Goal: Task Accomplishment & Management: Use online tool/utility

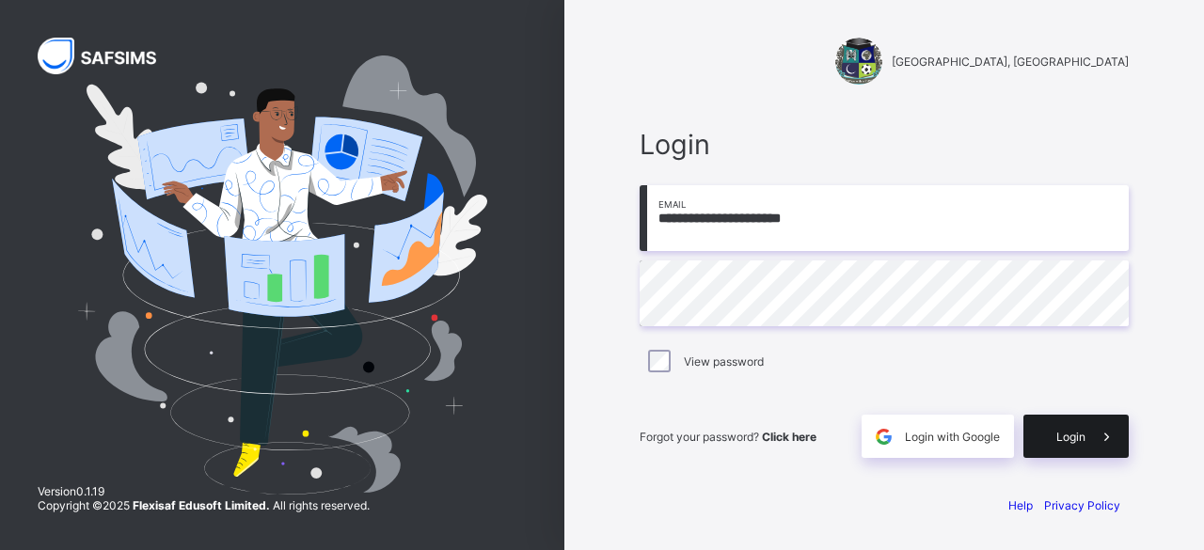
click at [1080, 441] on span "Login" at bounding box center [1070, 437] width 29 height 14
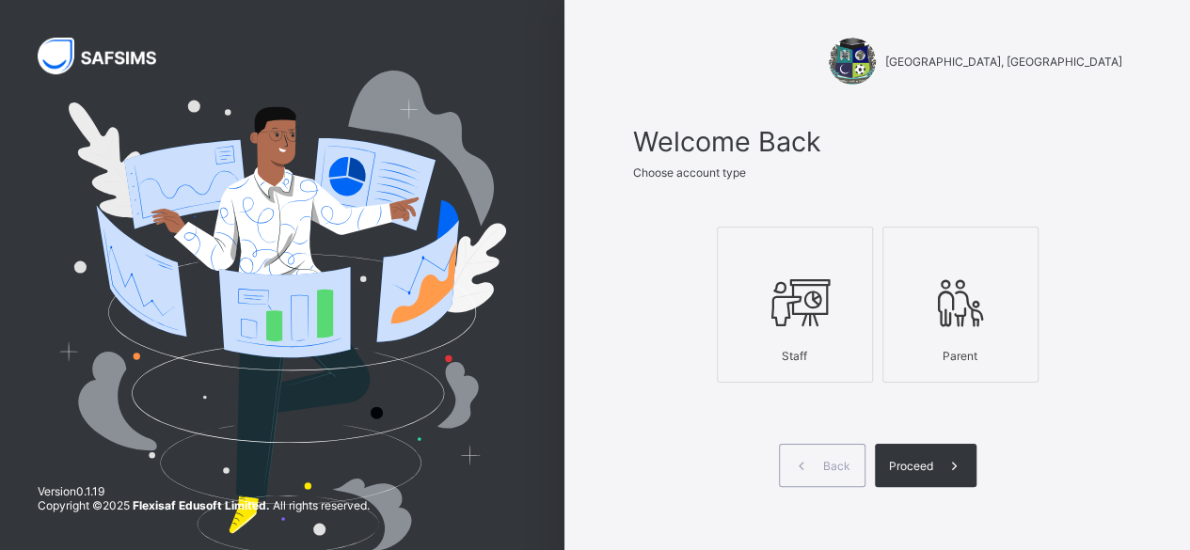
click at [810, 355] on div "Staff" at bounding box center [794, 355] width 135 height 33
click at [906, 453] on div "Proceed" at bounding box center [926, 465] width 102 height 43
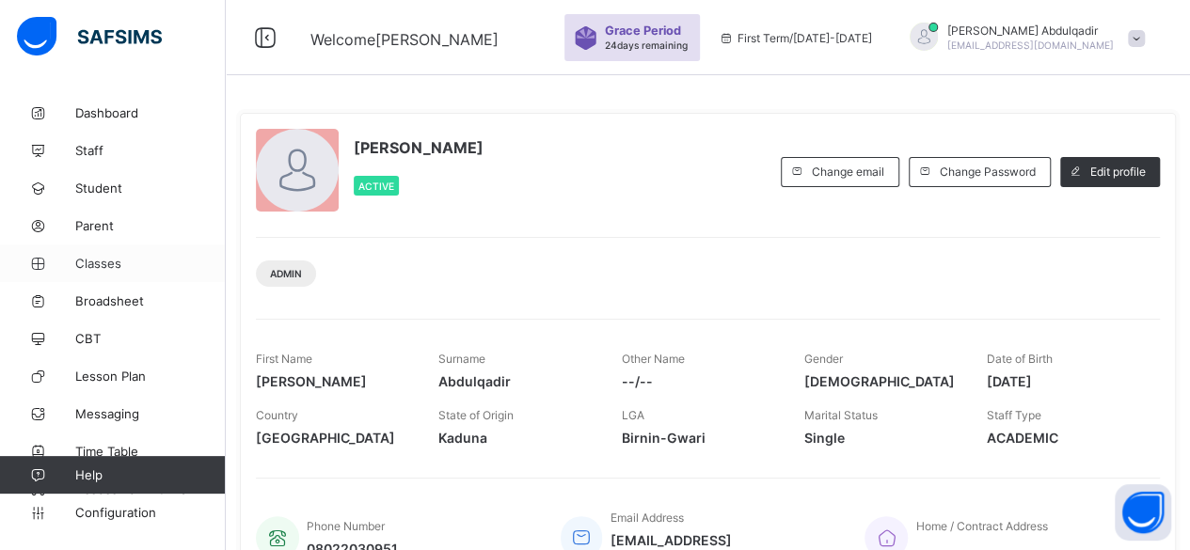
click at [102, 266] on span "Classes" at bounding box center [150, 263] width 150 height 15
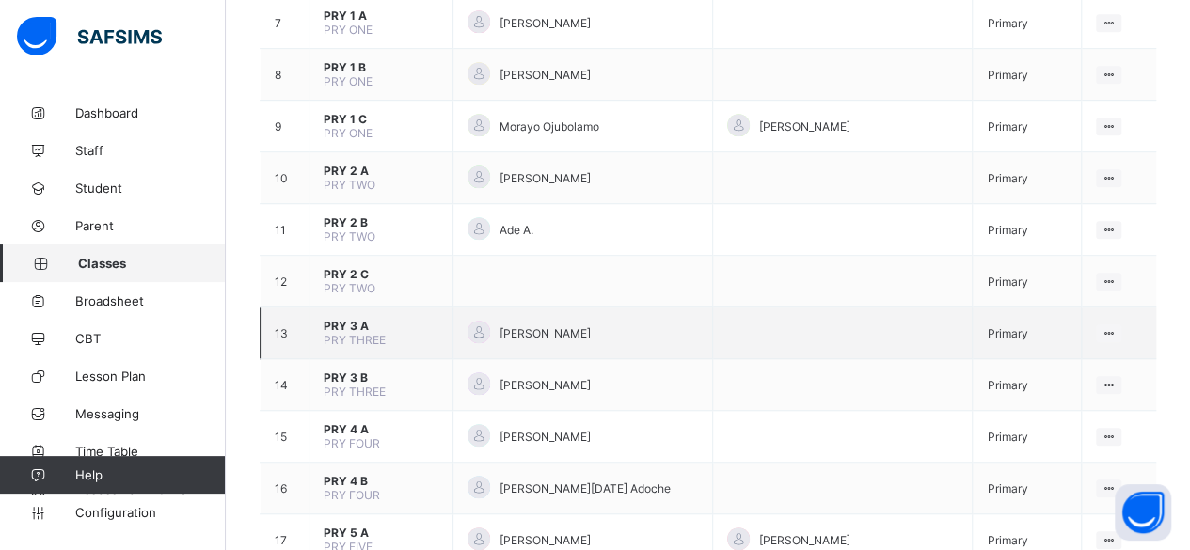
scroll to position [564, 0]
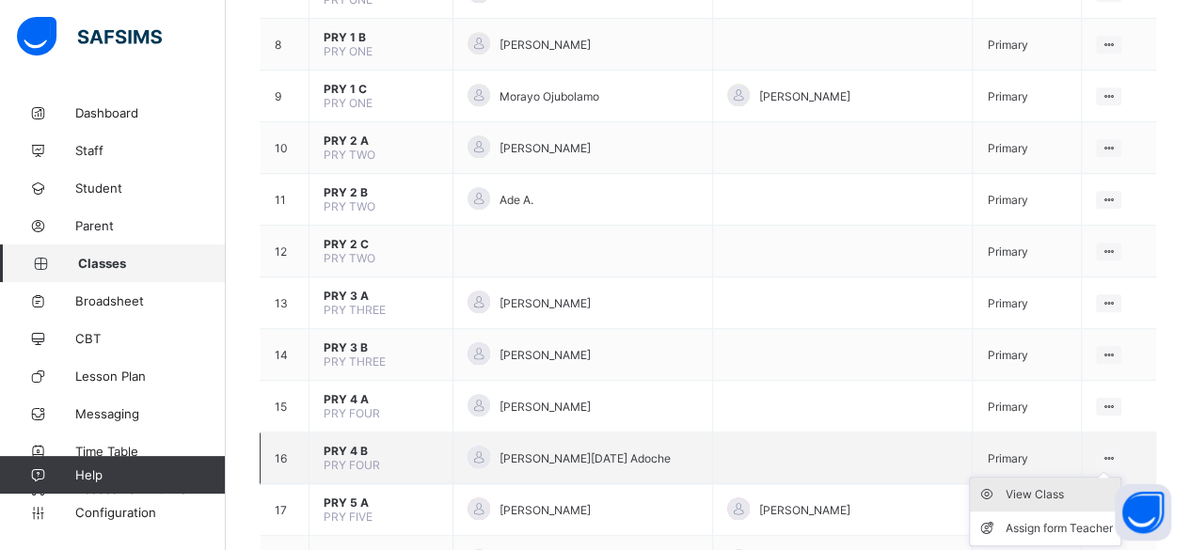
click at [1034, 485] on div "View Class" at bounding box center [1058, 494] width 107 height 19
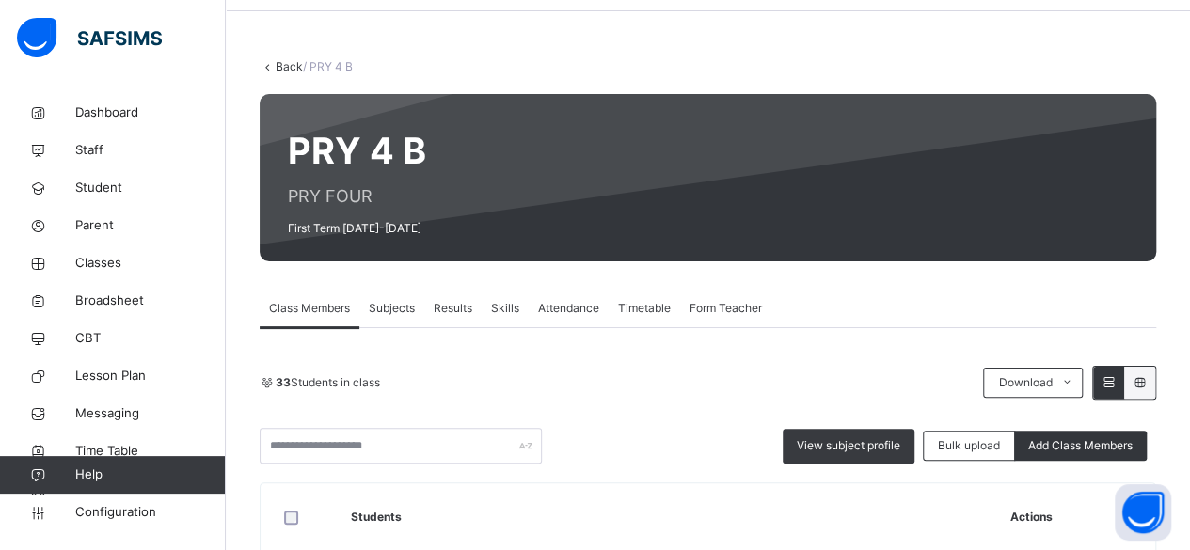
scroll to position [94, 0]
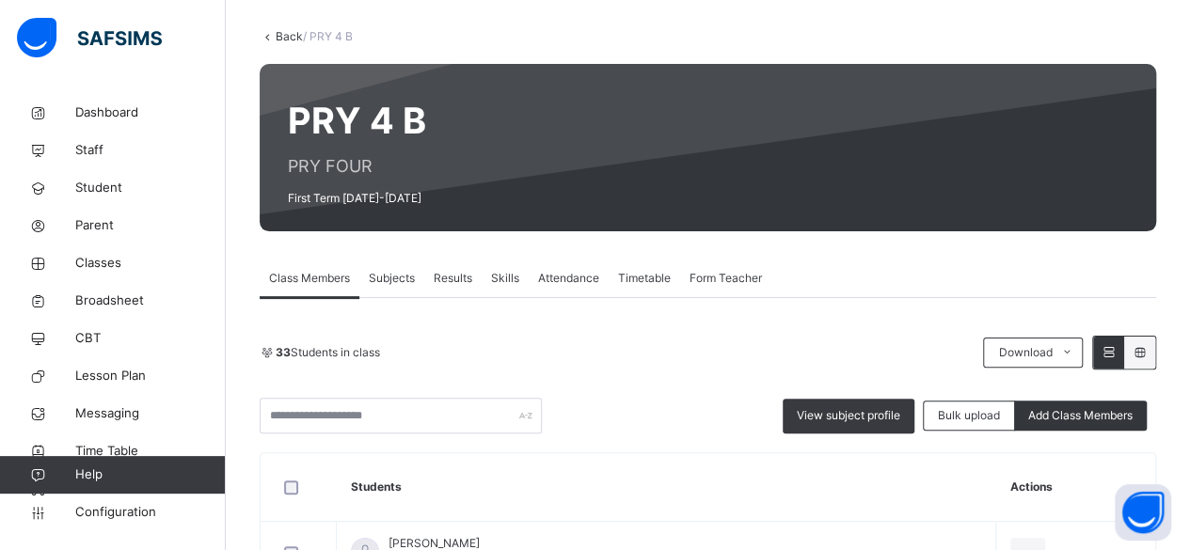
click at [403, 283] on span "Subjects" at bounding box center [392, 278] width 46 height 17
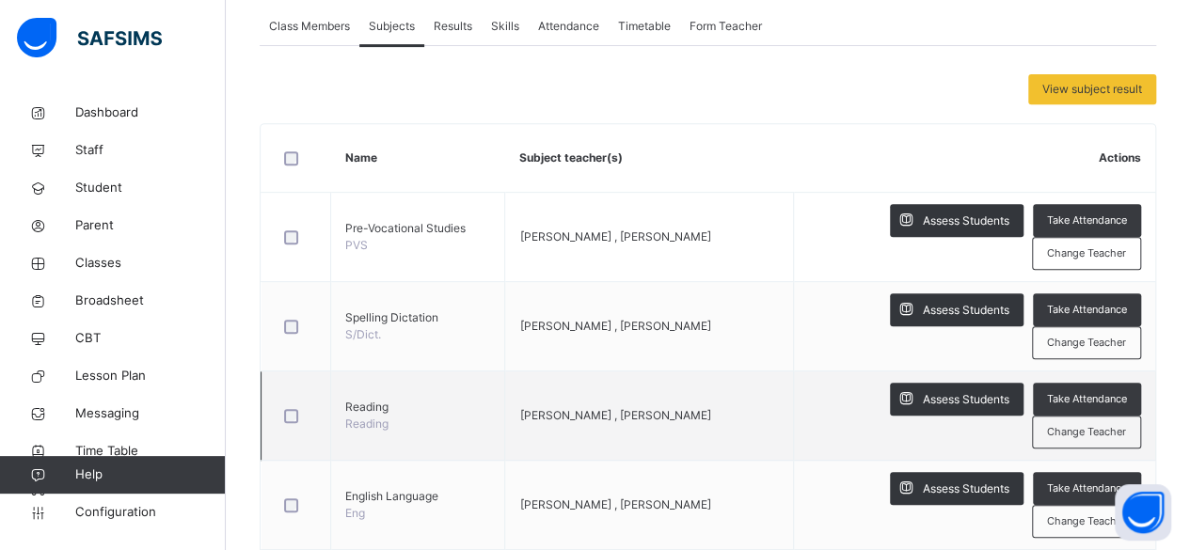
scroll to position [376, 0]
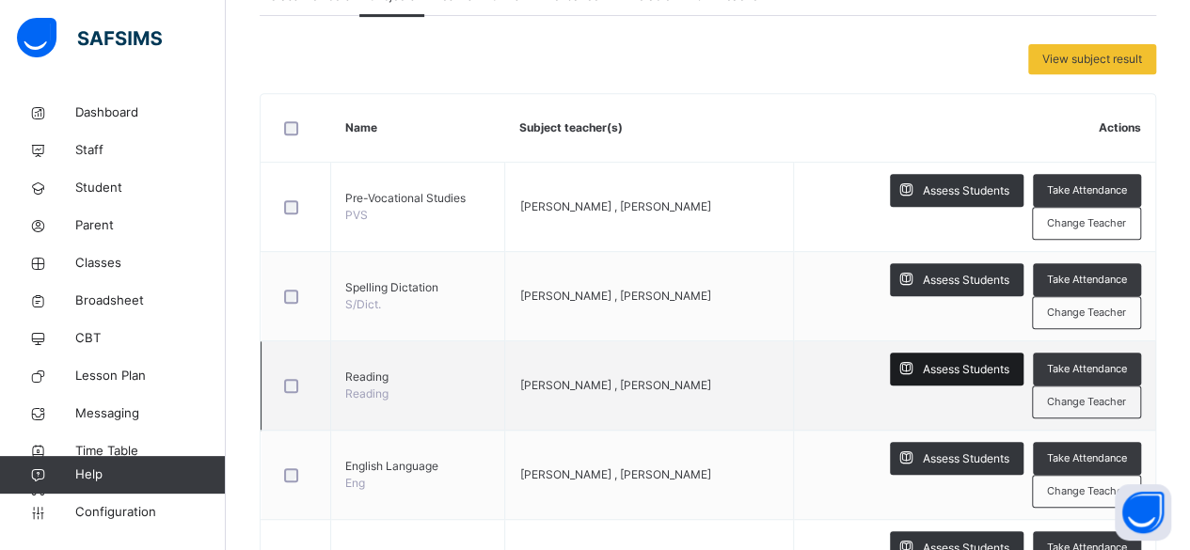
click at [964, 373] on span "Assess Students" at bounding box center [965, 369] width 87 height 17
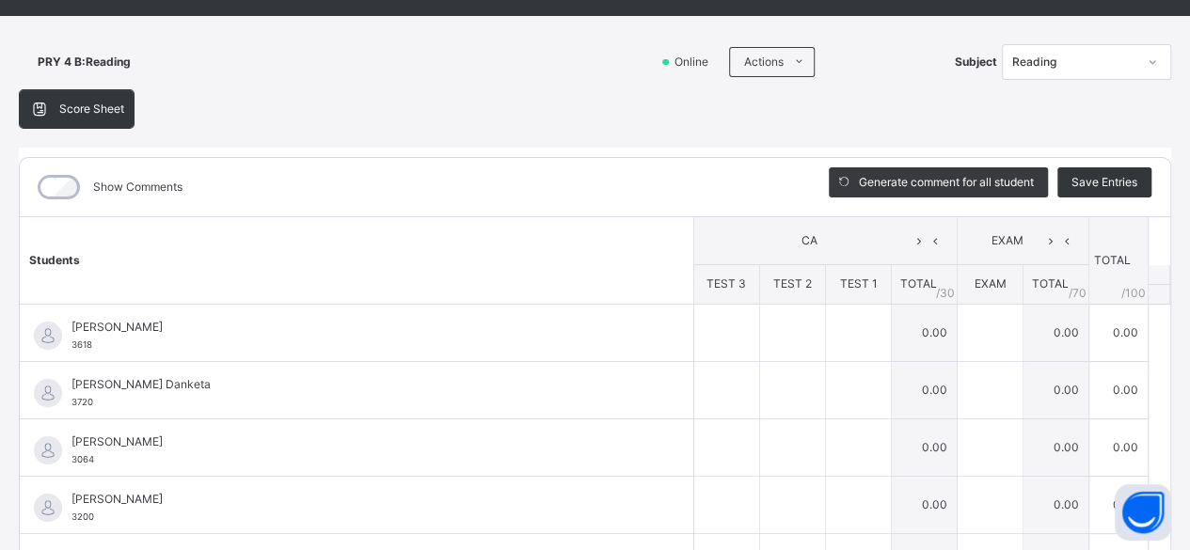
scroll to position [0, 0]
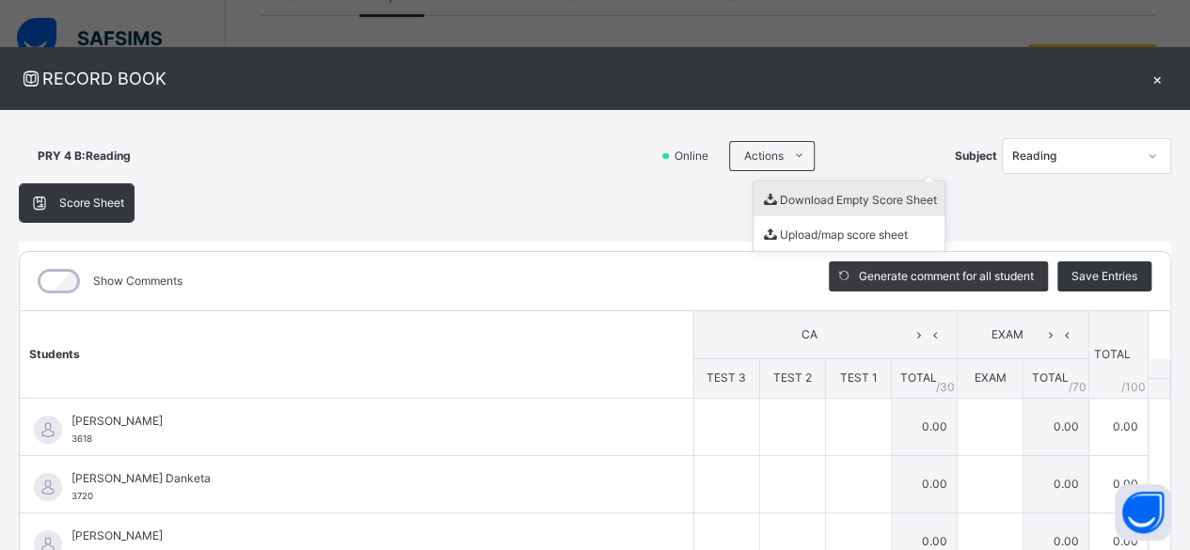
click at [846, 200] on li "Download Empty Score Sheet" at bounding box center [848, 198] width 191 height 35
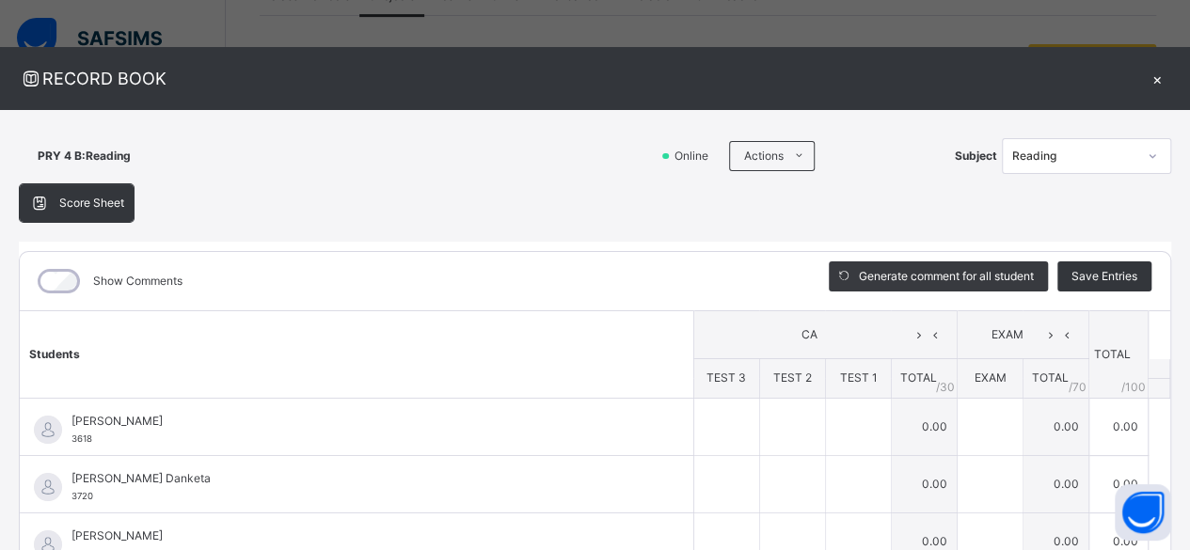
click at [1147, 78] on div "×" at bounding box center [1157, 78] width 28 height 25
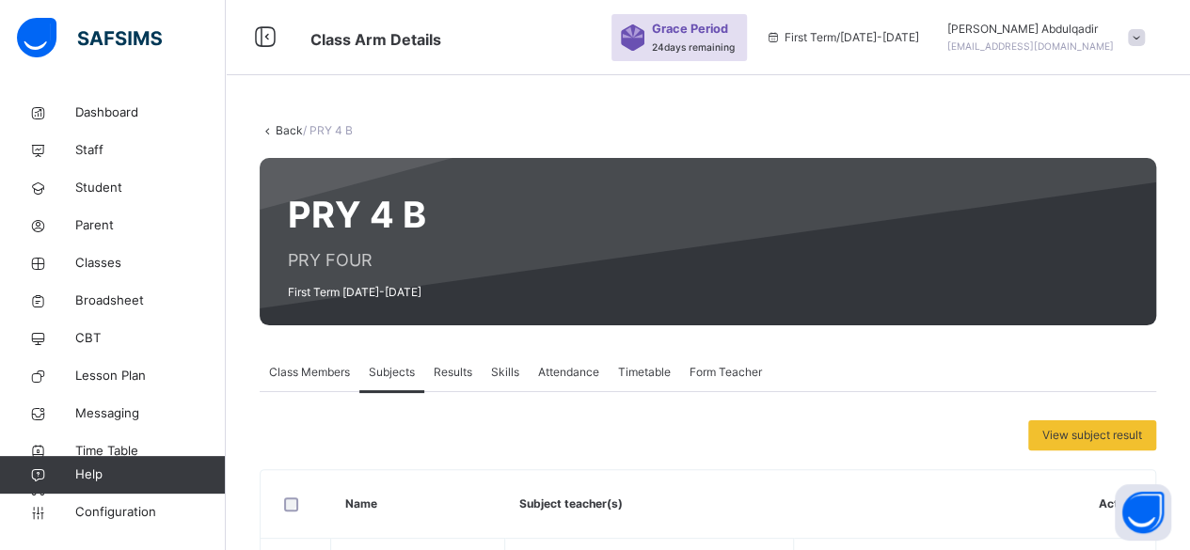
click at [282, 128] on link "Back" at bounding box center [289, 130] width 27 height 14
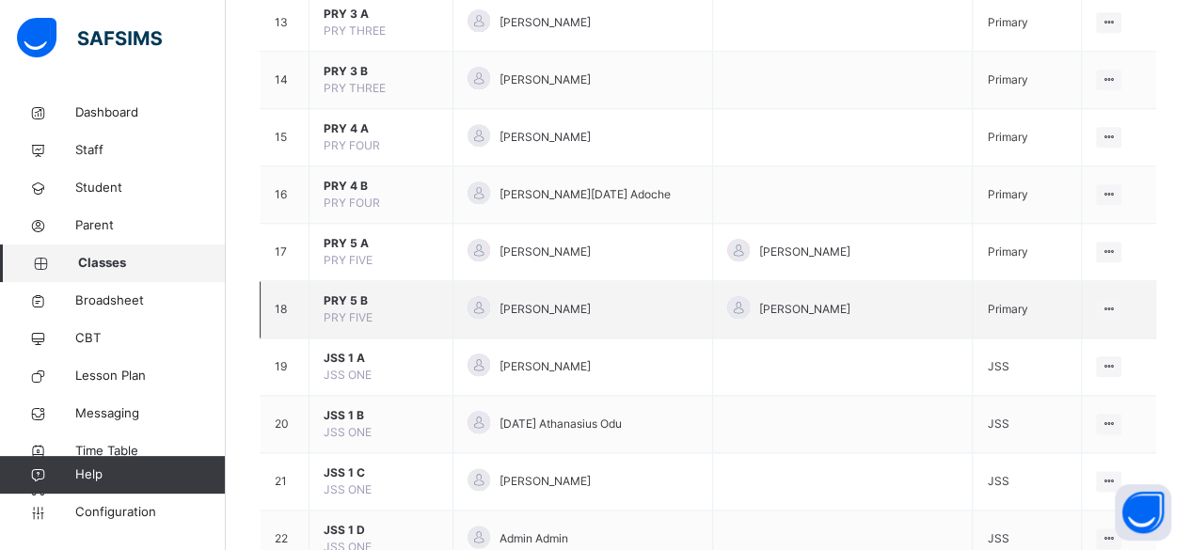
scroll to position [940, 0]
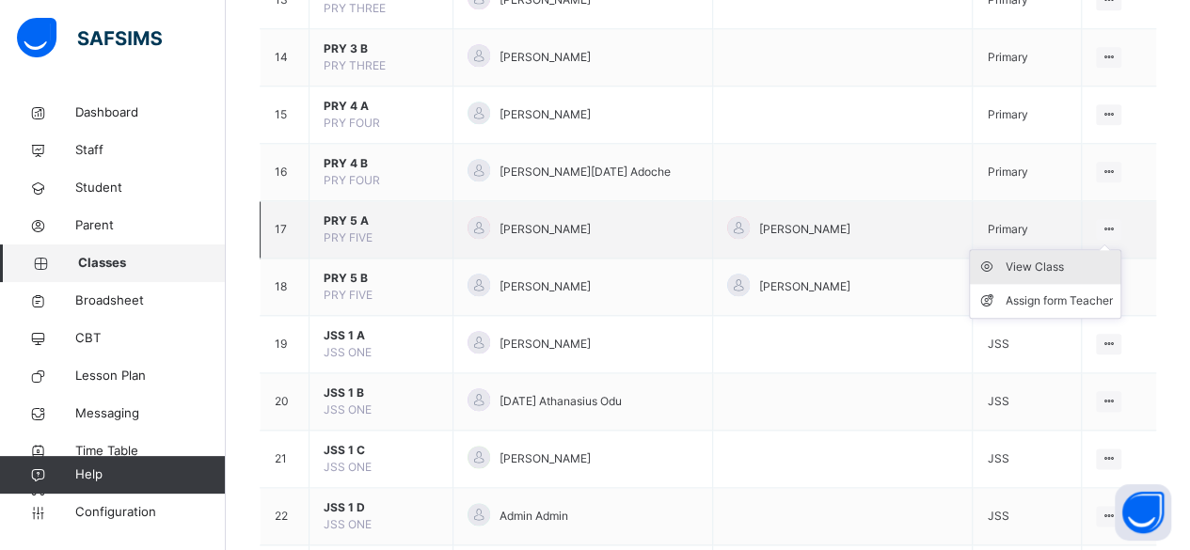
click at [1062, 270] on div "View Class" at bounding box center [1058, 267] width 107 height 19
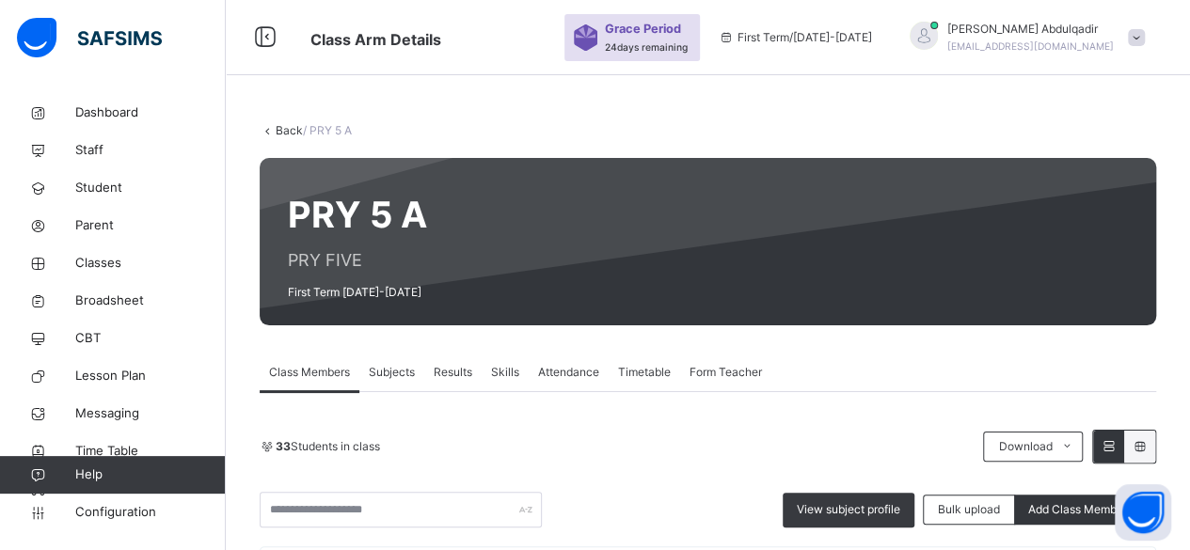
click at [393, 371] on span "Subjects" at bounding box center [392, 372] width 46 height 17
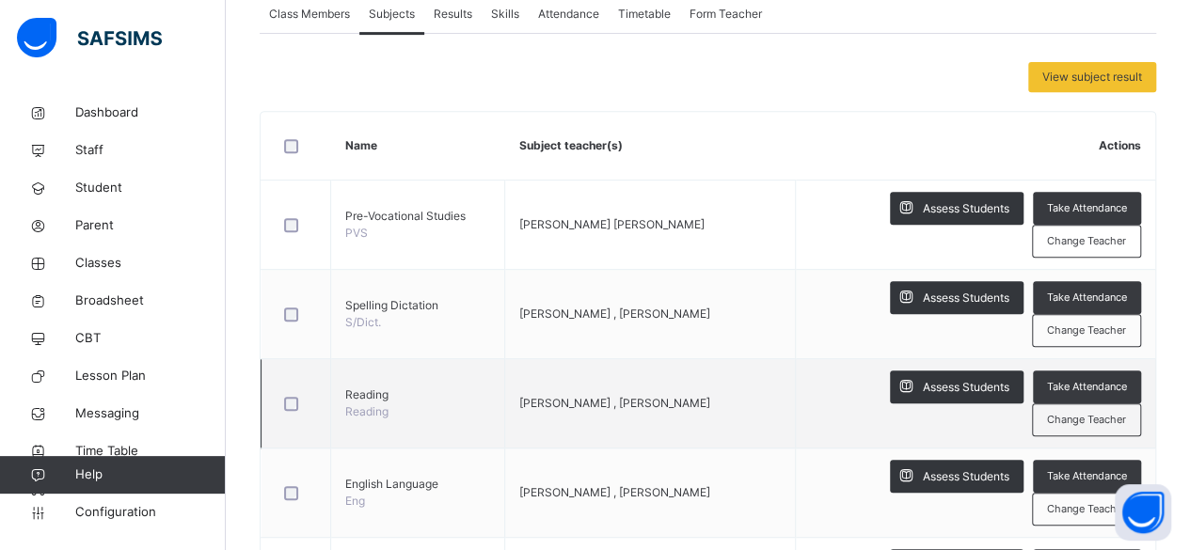
scroll to position [376, 0]
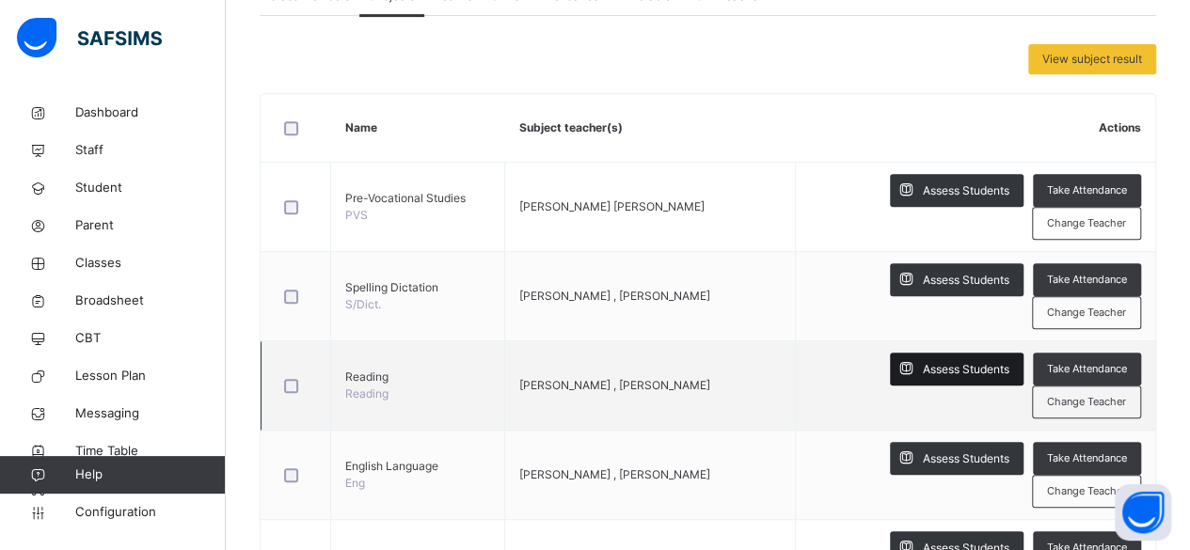
click at [967, 371] on span "Assess Students" at bounding box center [965, 369] width 87 height 17
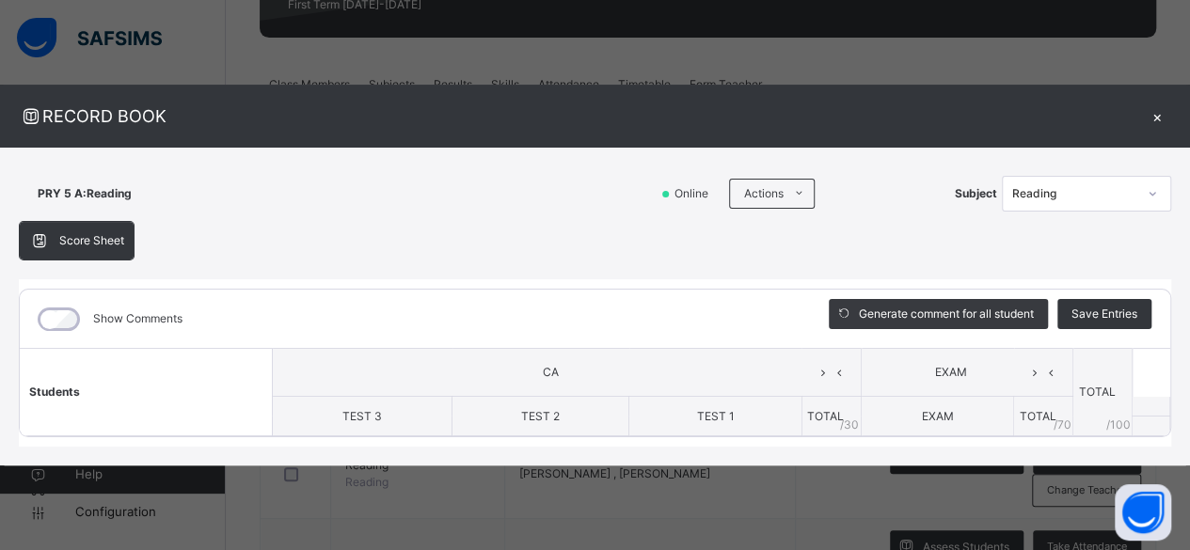
scroll to position [282, 0]
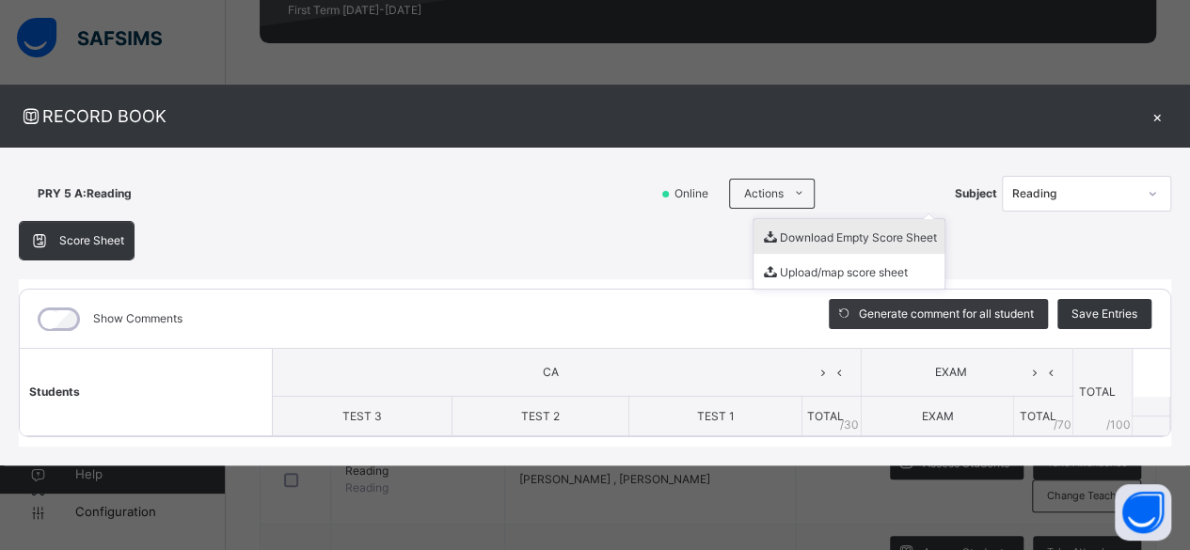
click at [787, 238] on li "Download Empty Score Sheet" at bounding box center [848, 236] width 191 height 35
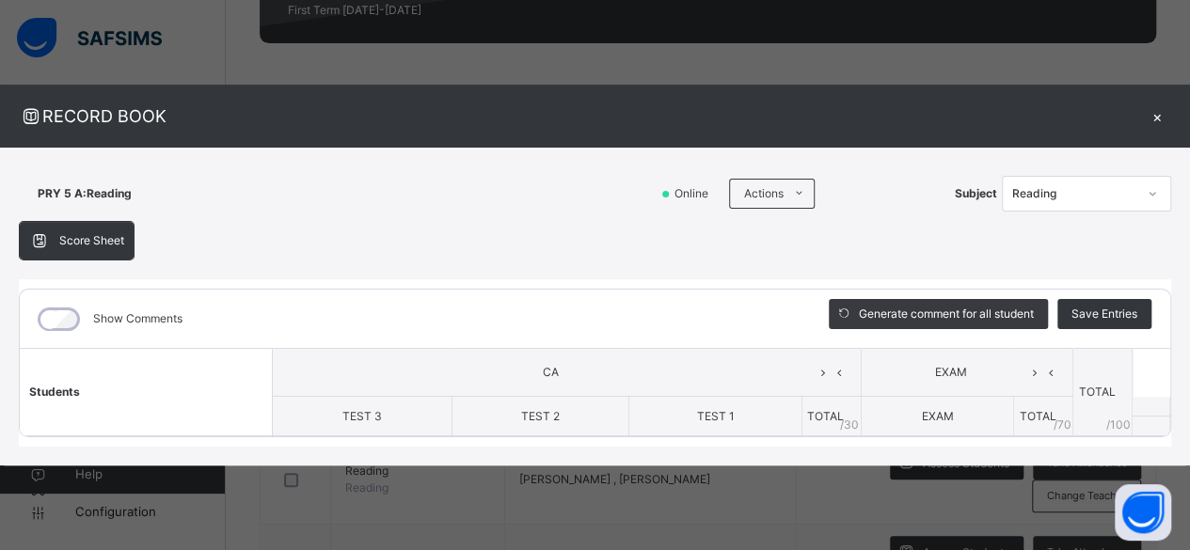
click at [1152, 112] on div "×" at bounding box center [1157, 115] width 28 height 25
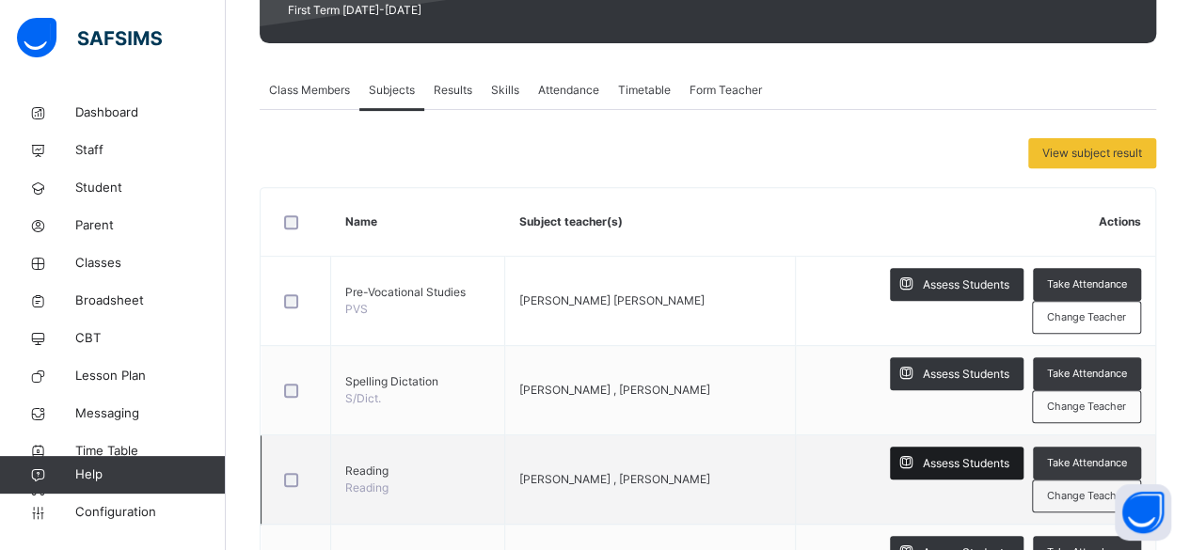
click at [957, 464] on span "Assess Students" at bounding box center [965, 463] width 87 height 17
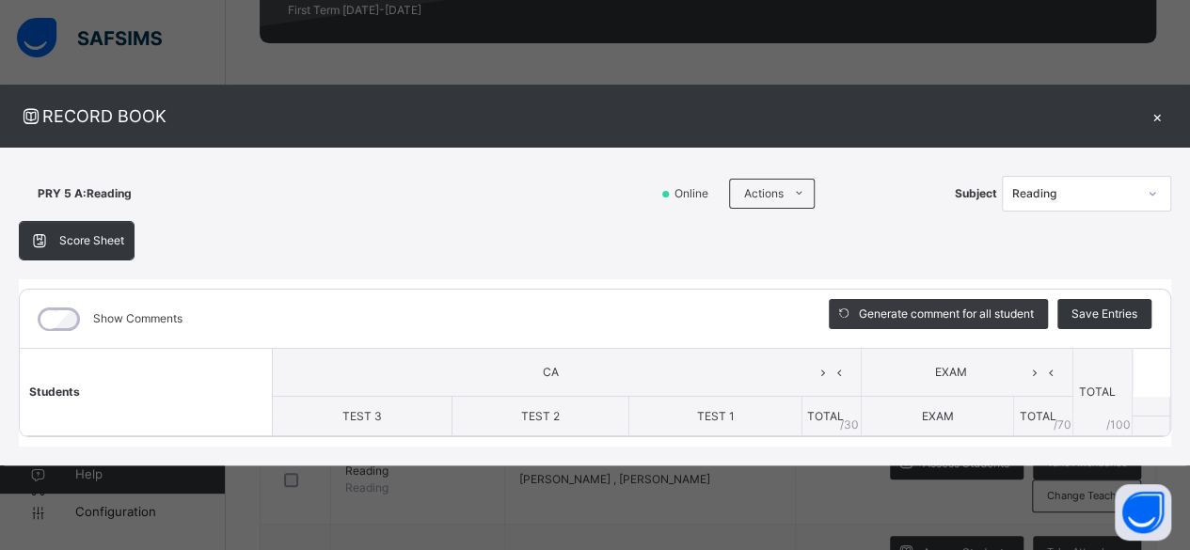
click at [1154, 116] on div "×" at bounding box center [1157, 115] width 28 height 25
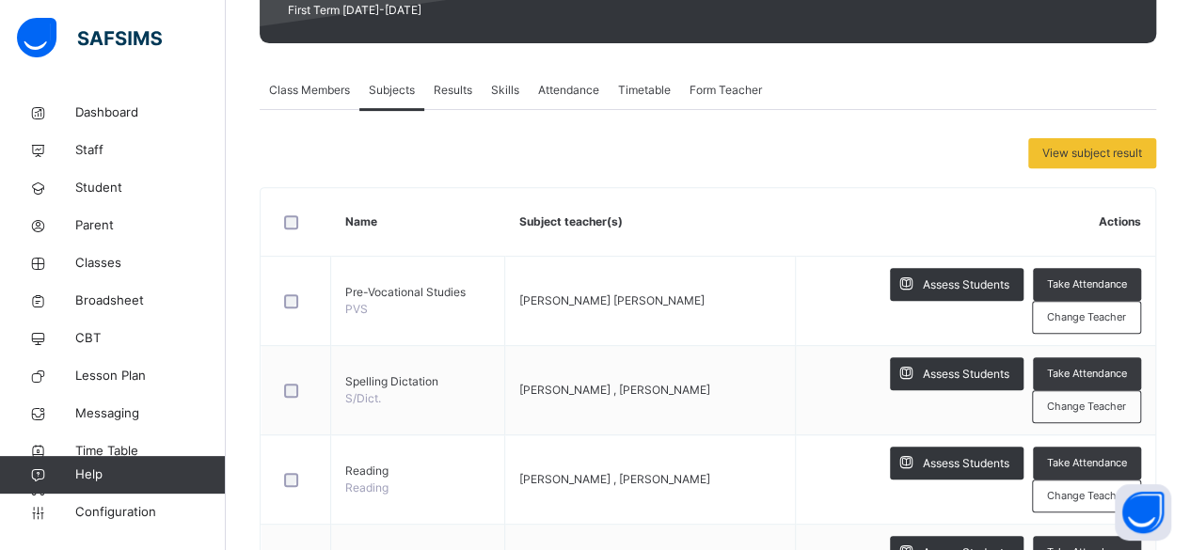
scroll to position [0, 0]
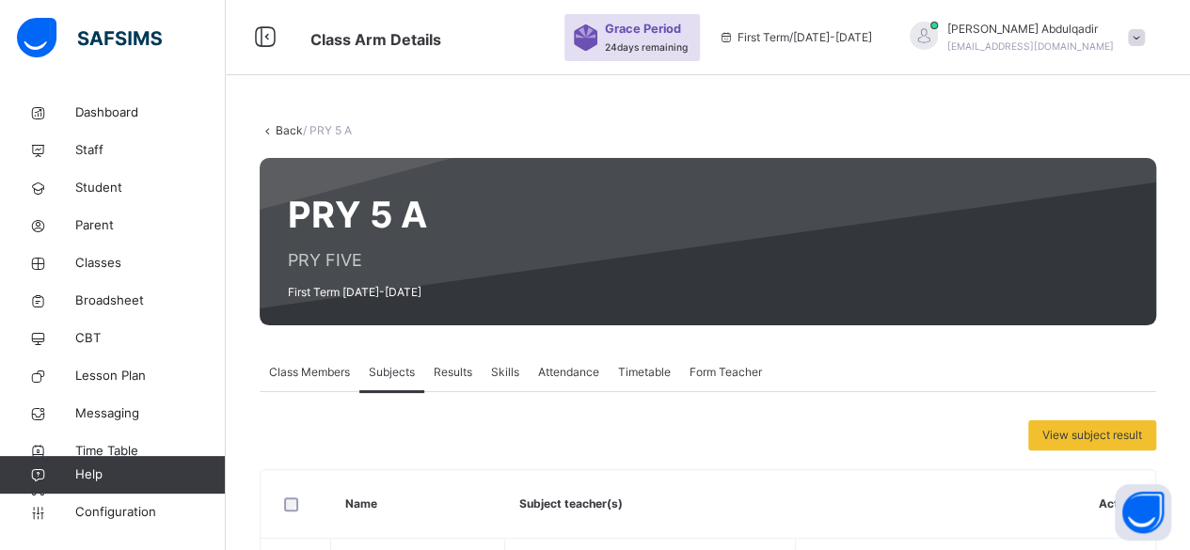
click at [273, 131] on icon at bounding box center [268, 130] width 16 height 14
click at [284, 129] on link "Back" at bounding box center [289, 130] width 27 height 14
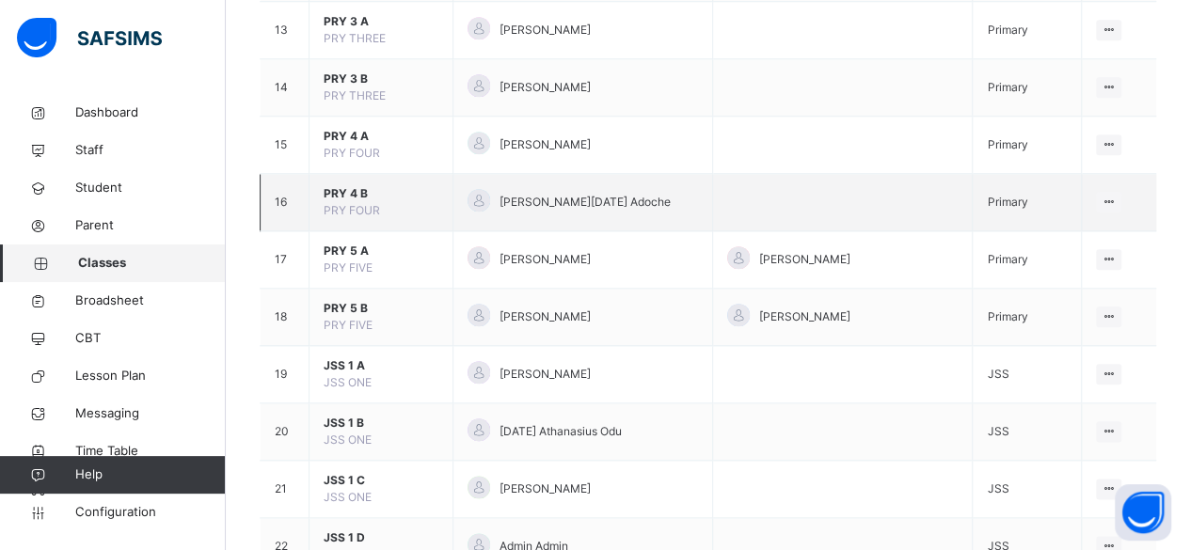
scroll to position [940, 0]
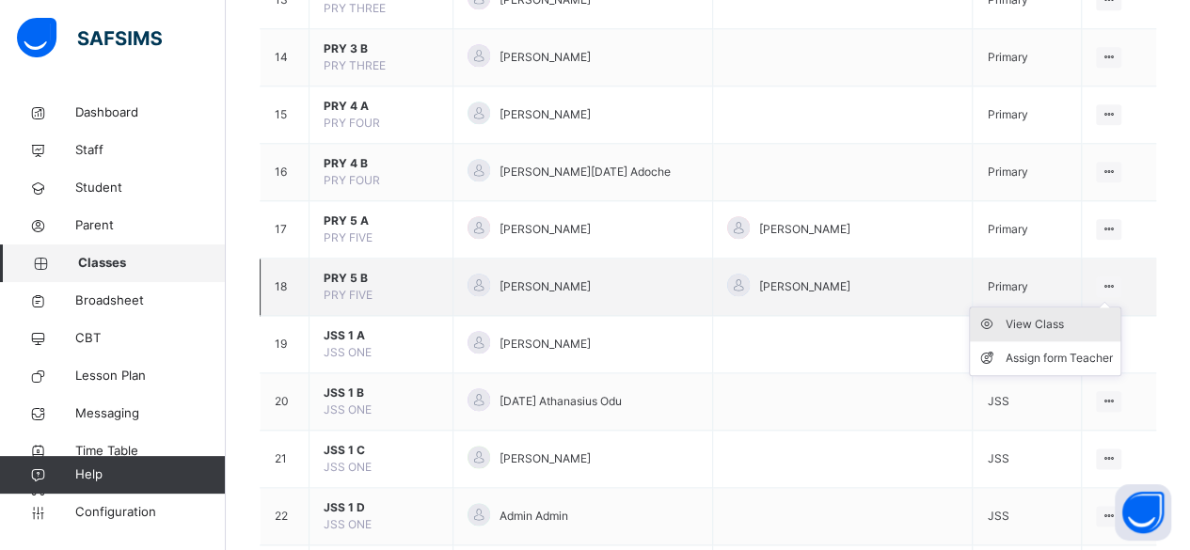
click at [1058, 316] on div "View Class" at bounding box center [1058, 324] width 107 height 19
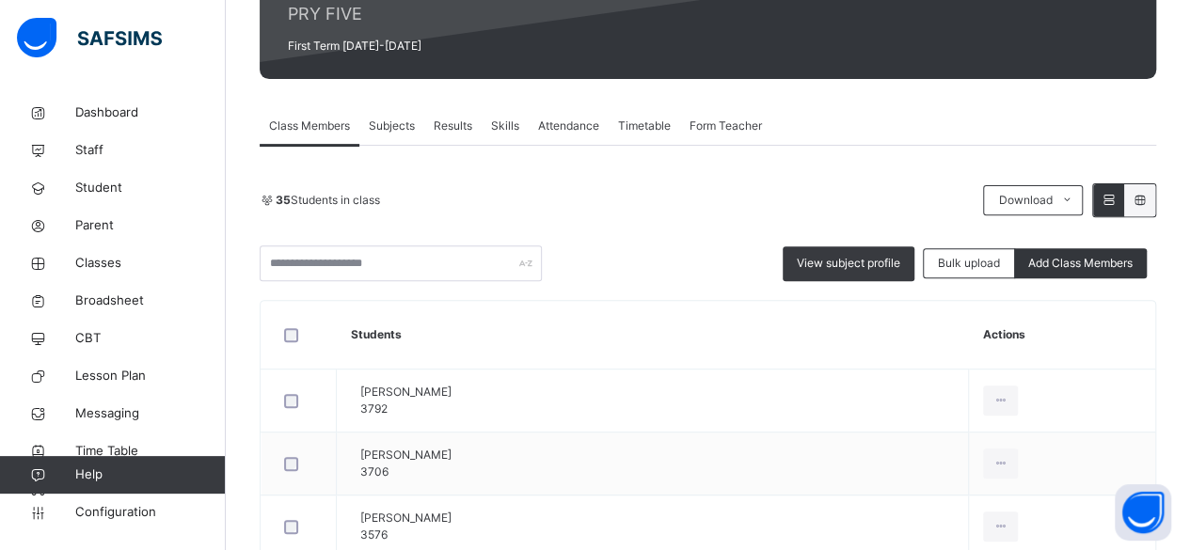
scroll to position [94, 0]
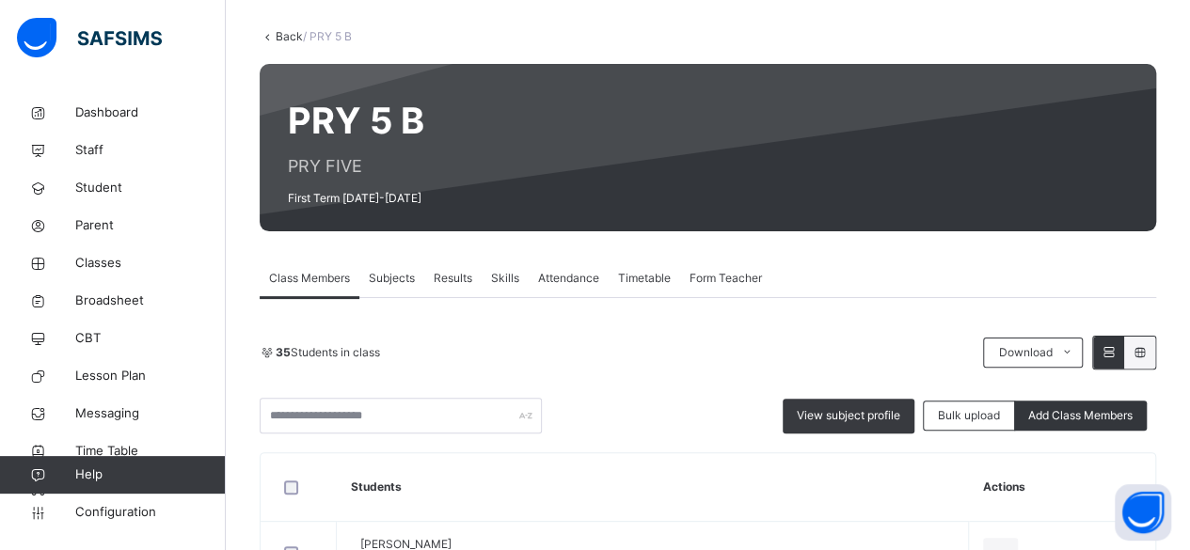
click at [395, 279] on span "Subjects" at bounding box center [392, 278] width 46 height 17
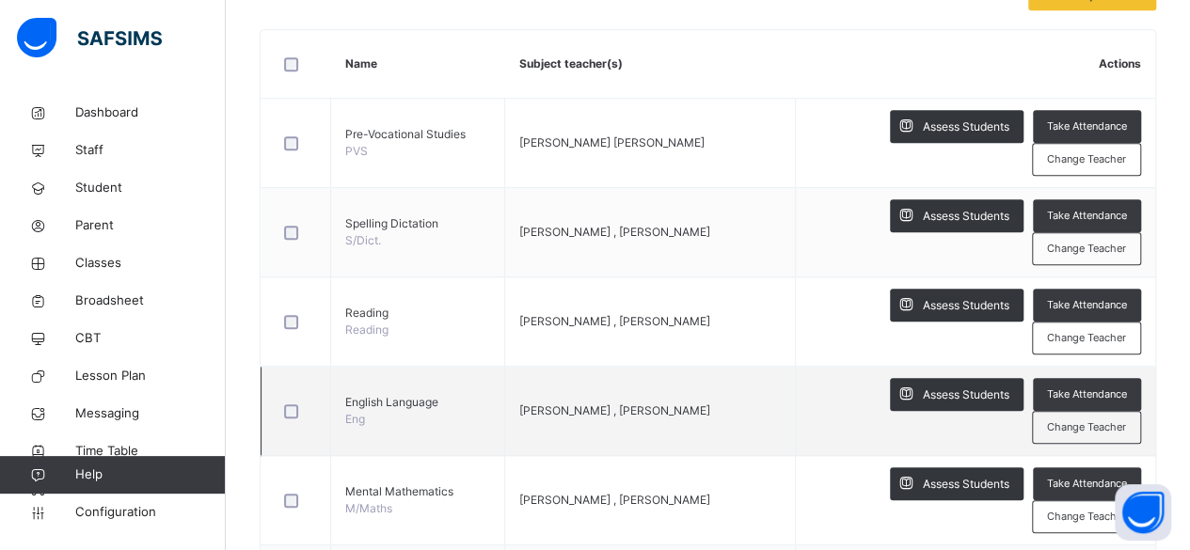
scroll to position [470, 0]
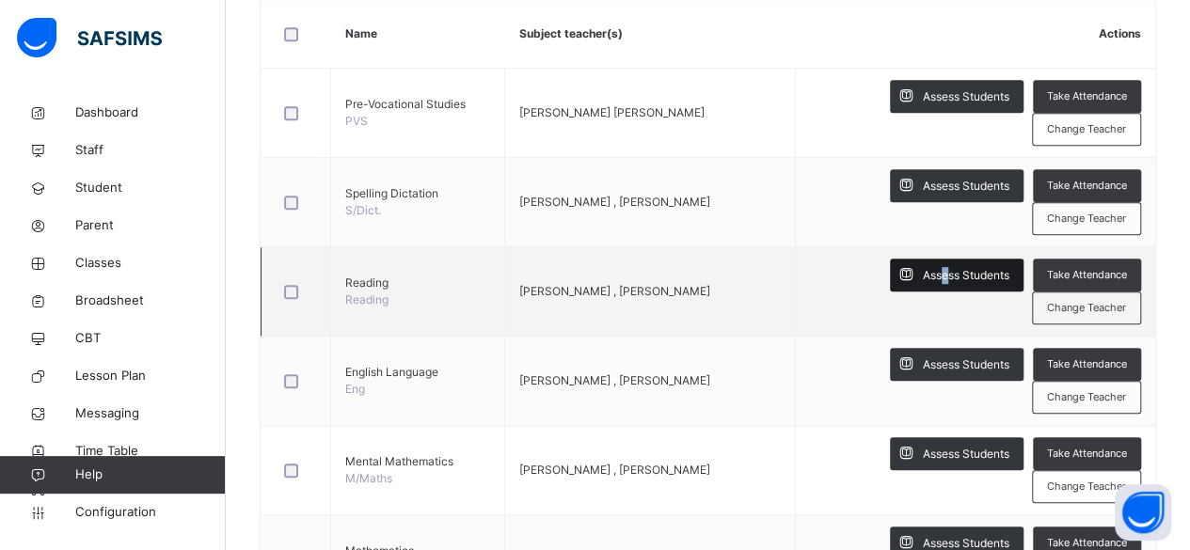
click at [955, 264] on div "Assess Students" at bounding box center [957, 275] width 134 height 33
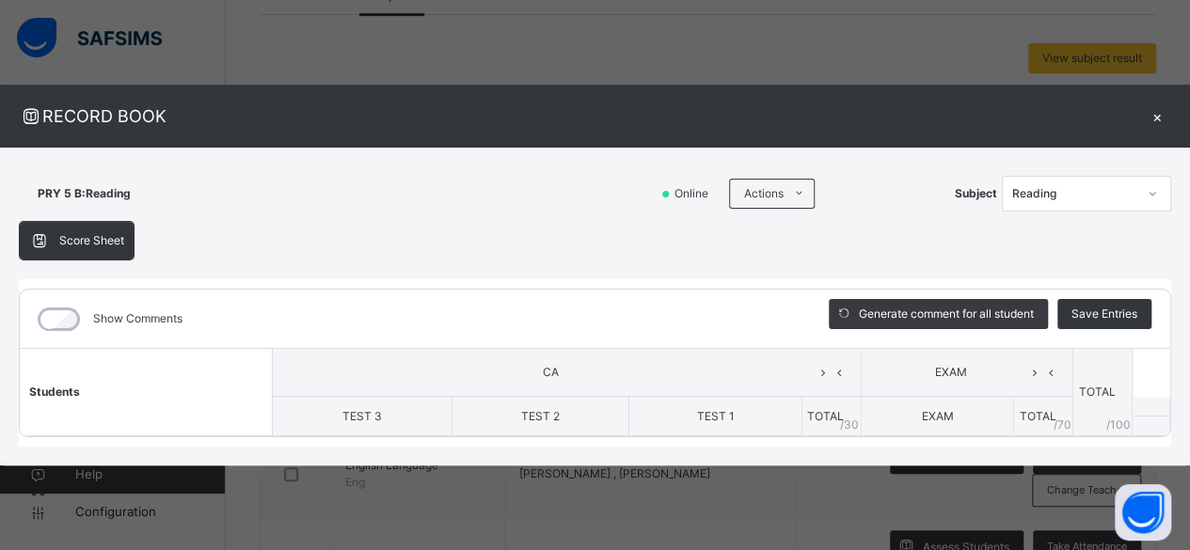
scroll to position [376, 0]
click at [1158, 114] on div "×" at bounding box center [1157, 115] width 28 height 25
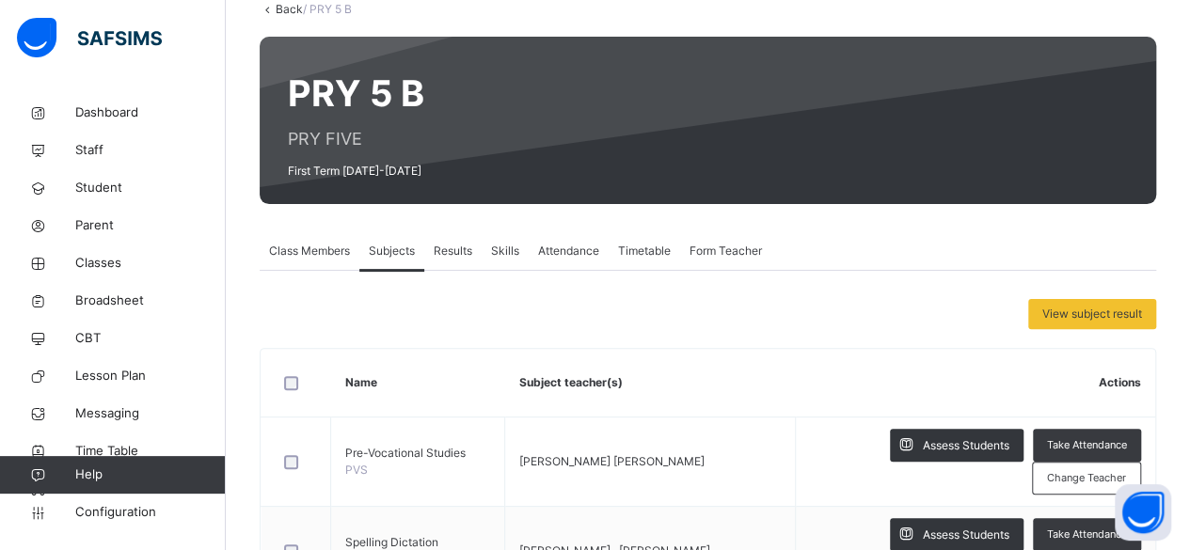
scroll to position [0, 0]
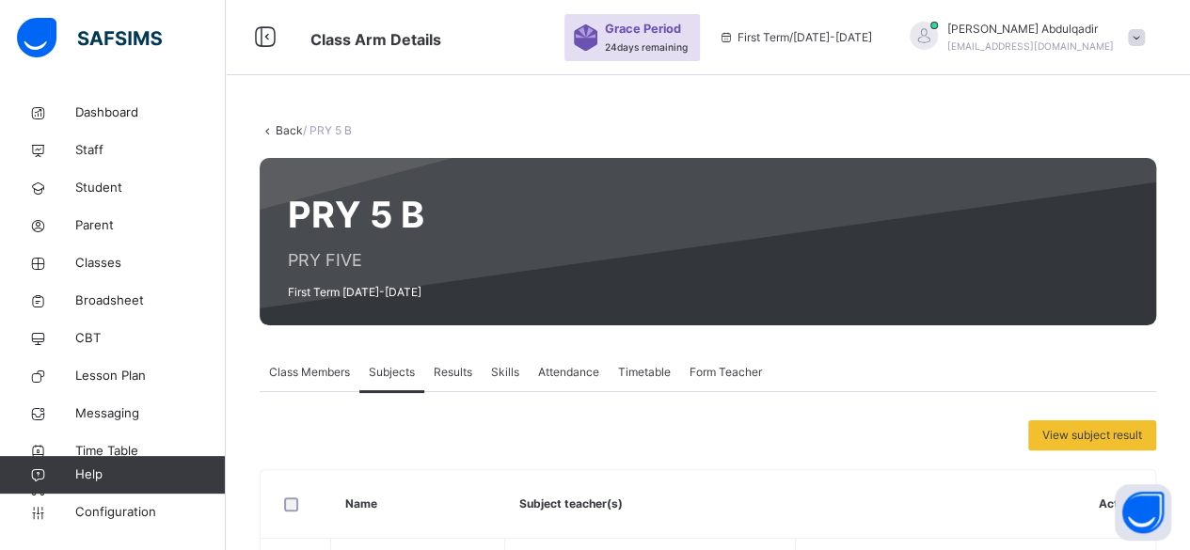
click at [283, 132] on link "Back" at bounding box center [289, 130] width 27 height 14
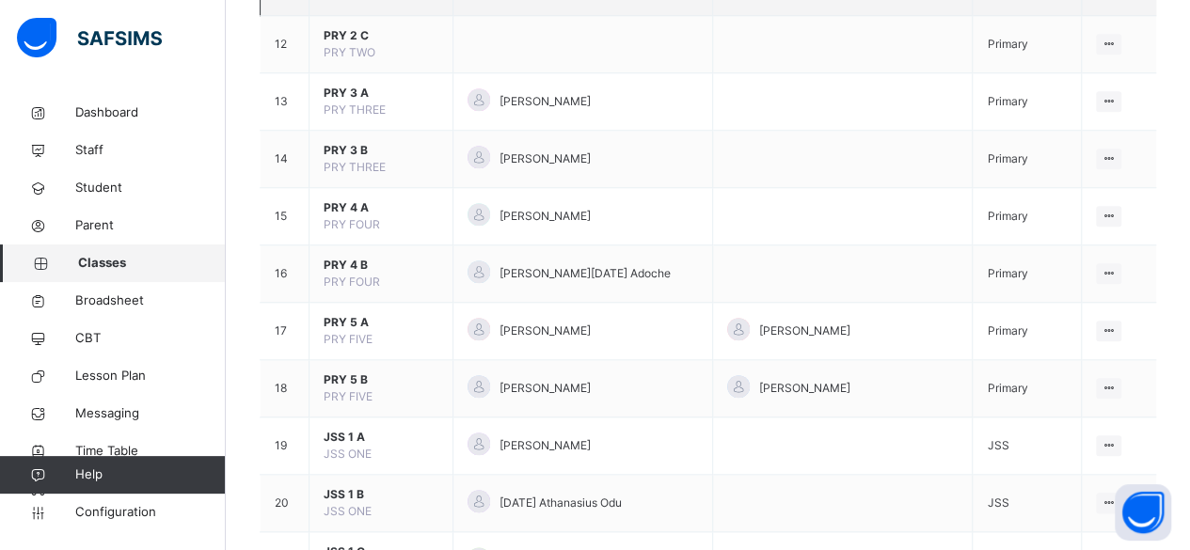
scroll to position [846, 0]
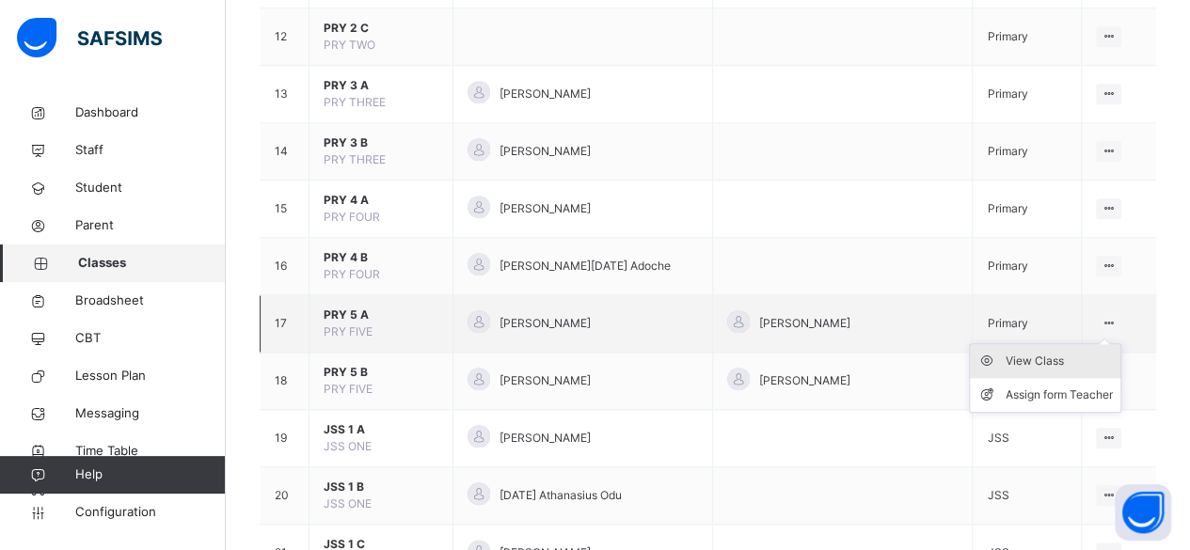
click at [1053, 362] on div "View Class" at bounding box center [1058, 361] width 107 height 19
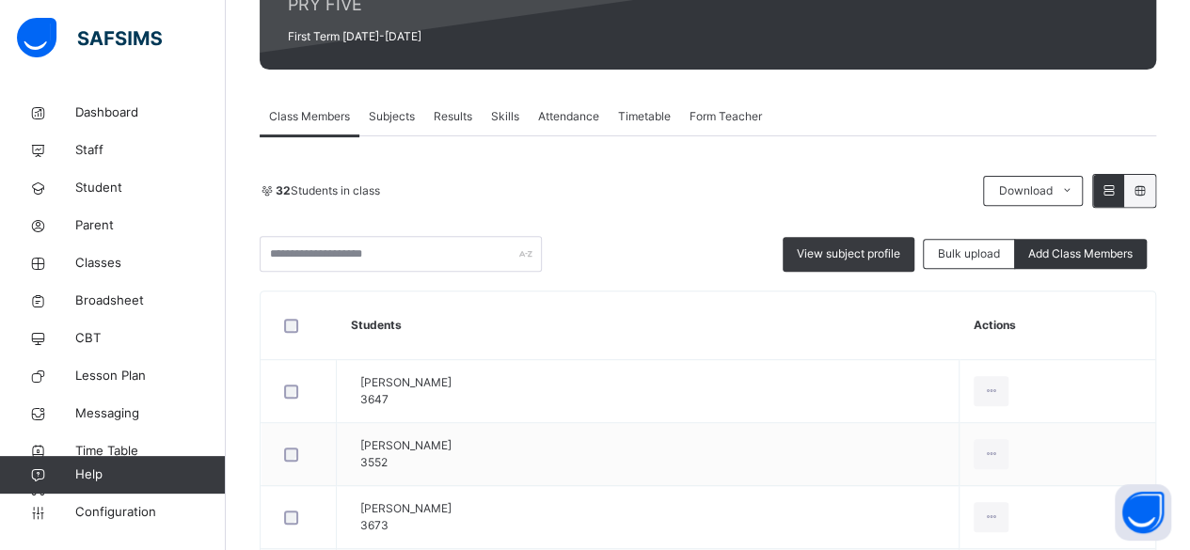
scroll to position [282, 0]
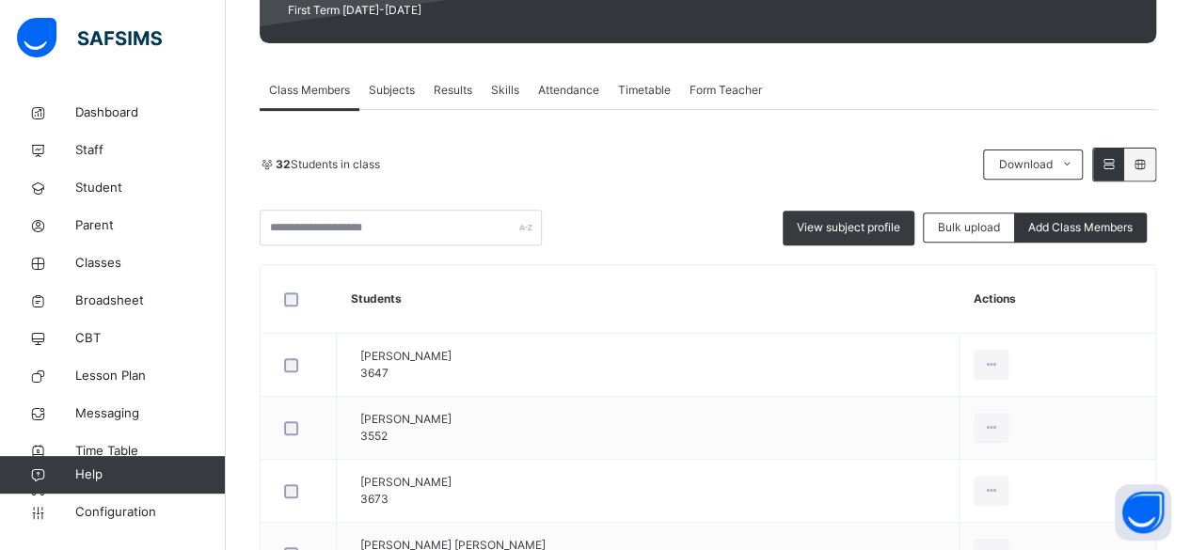
click at [400, 95] on span "Subjects" at bounding box center [392, 90] width 46 height 17
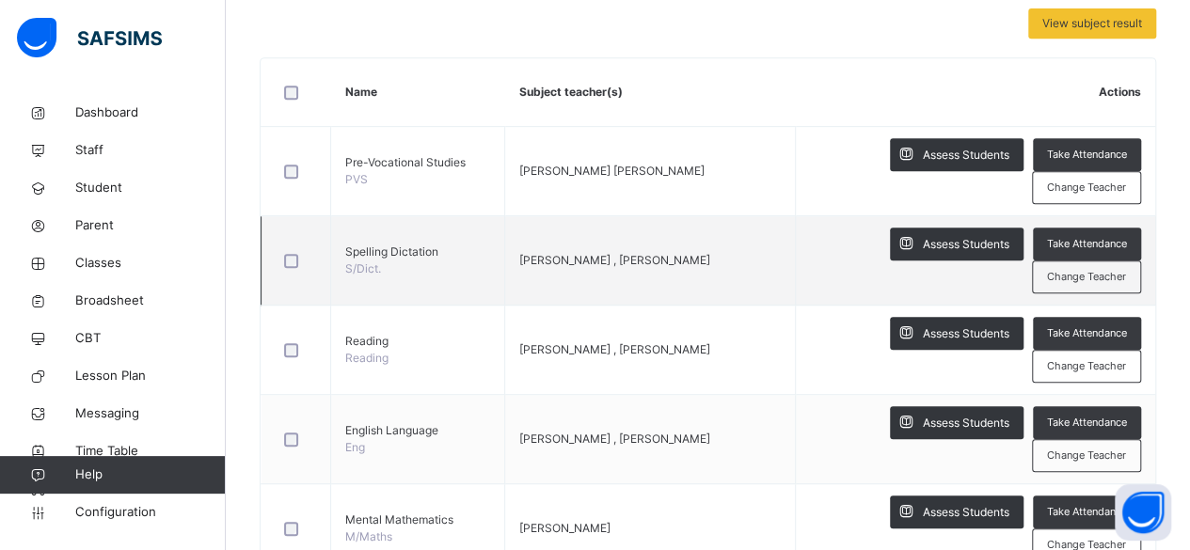
scroll to position [470, 0]
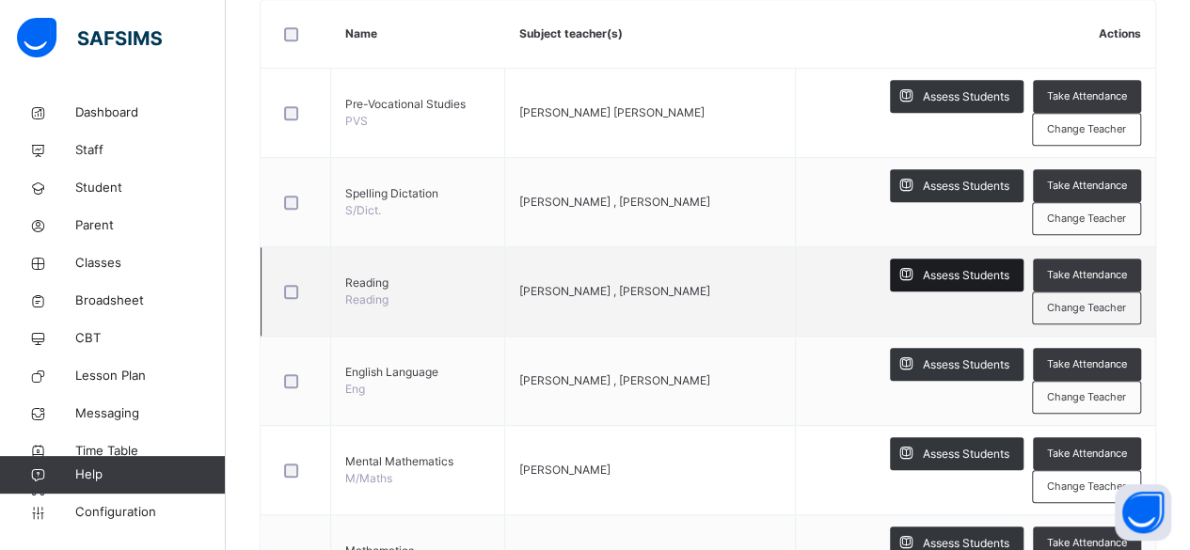
click at [957, 270] on span "Assess Students" at bounding box center [965, 275] width 87 height 17
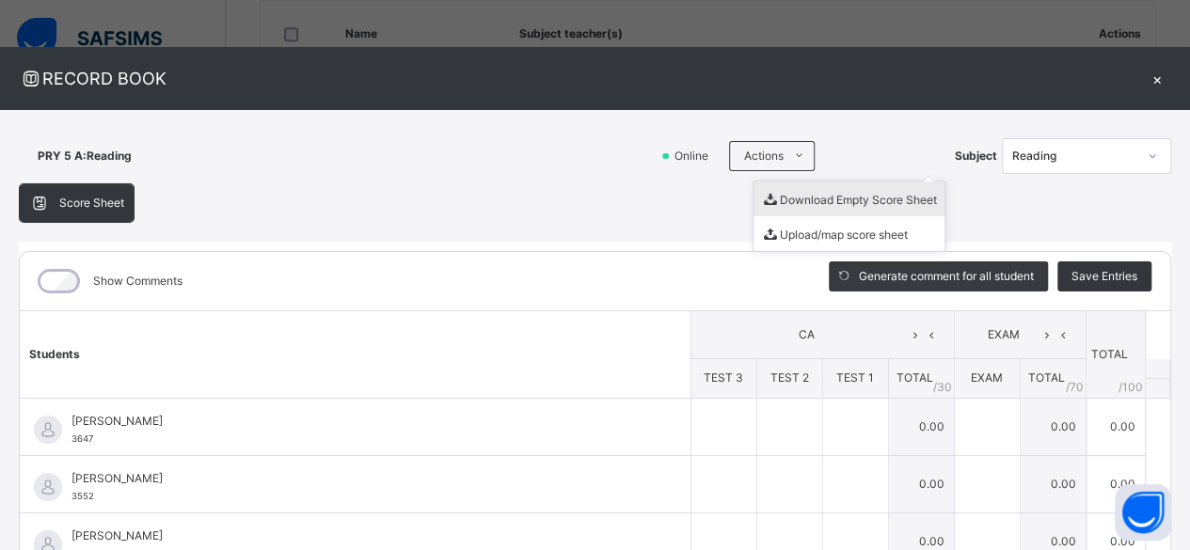
click at [806, 191] on ul "Download Empty Score Sheet Upload/map score sheet" at bounding box center [848, 216] width 193 height 71
click at [806, 193] on li "Download Empty Score Sheet" at bounding box center [848, 198] width 191 height 35
click at [794, 198] on li "Download Empty Score Sheet" at bounding box center [848, 198] width 191 height 35
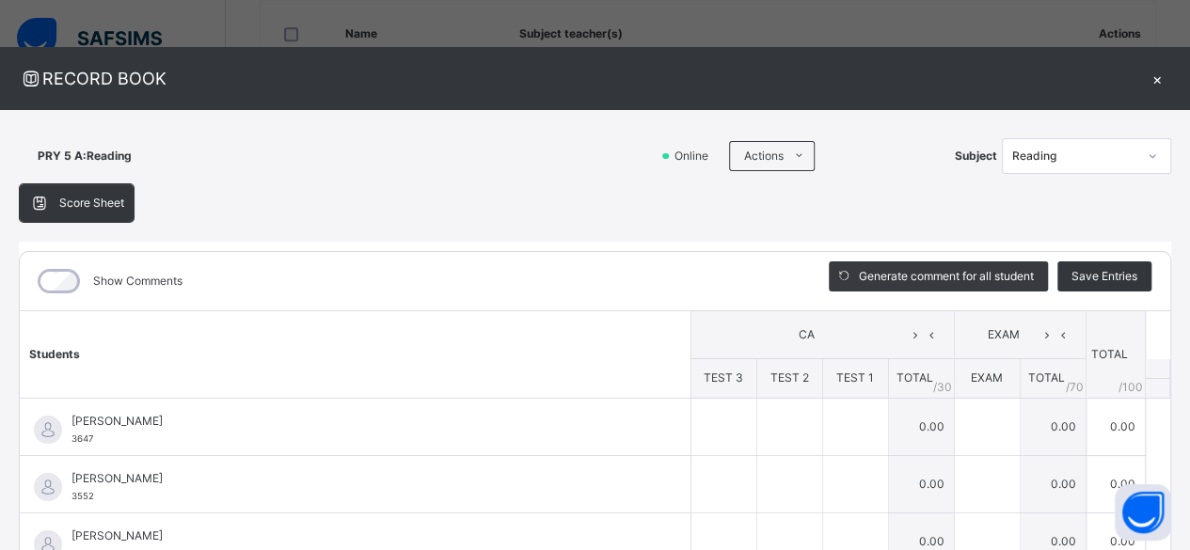
click at [1093, 207] on div "Score Sheet Score Sheet Show Comments Generate comment for all student Save Ent…" at bounding box center [595, 486] width 1152 height 607
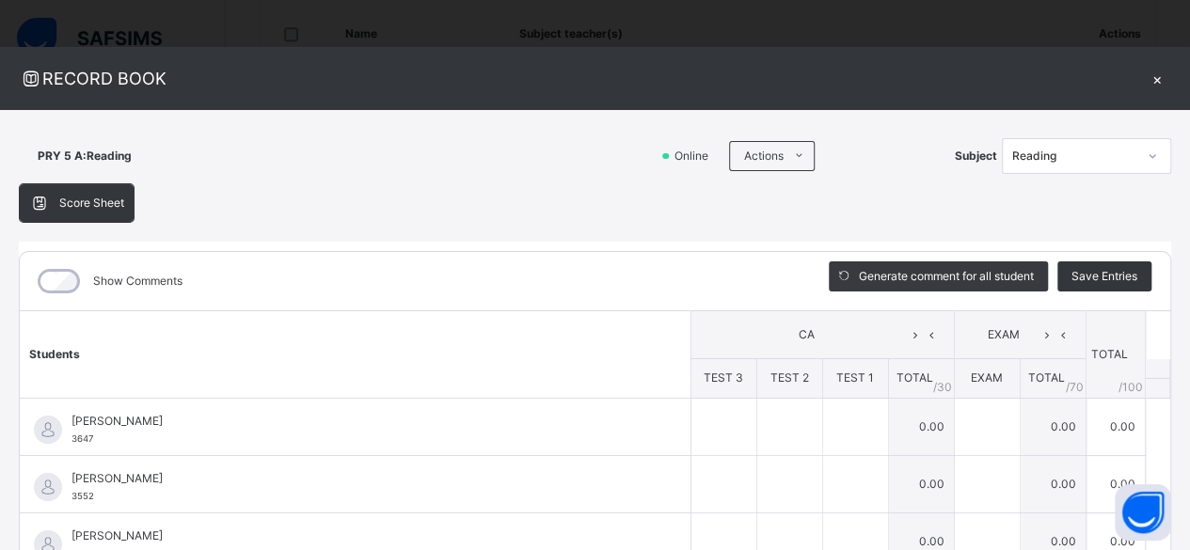
click at [1145, 76] on div "×" at bounding box center [1157, 78] width 28 height 25
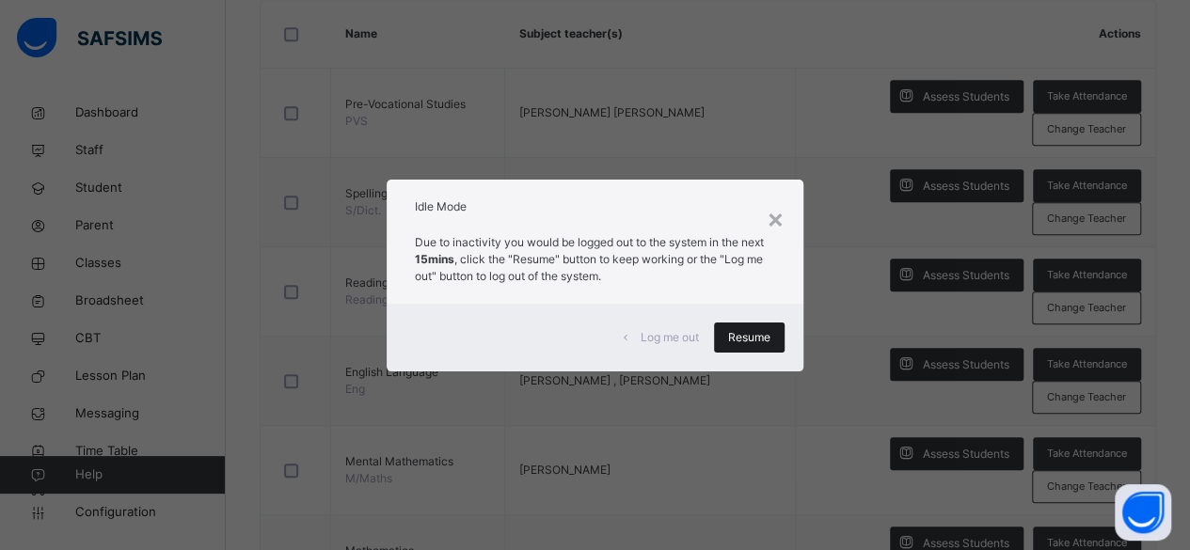
click at [748, 341] on span "Resume" at bounding box center [749, 337] width 42 height 17
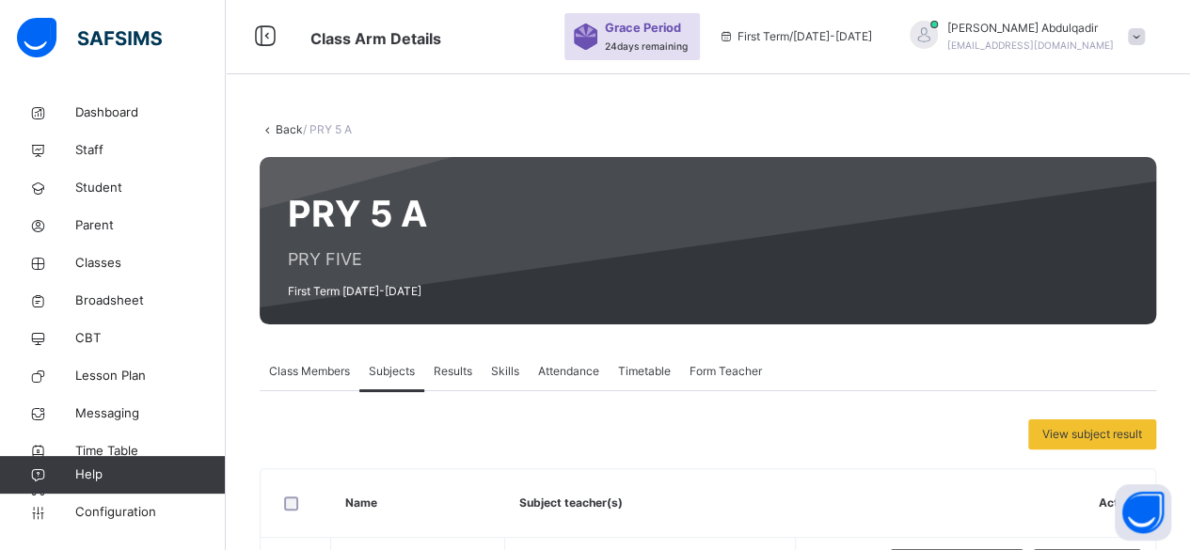
scroll to position [0, 0]
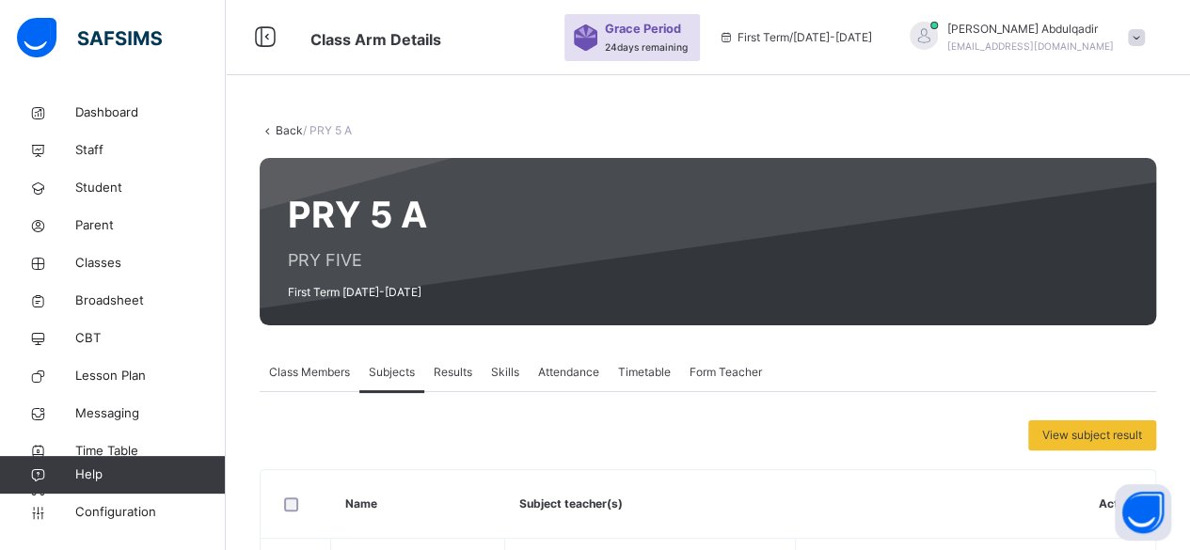
click at [289, 126] on link "Back" at bounding box center [289, 130] width 27 height 14
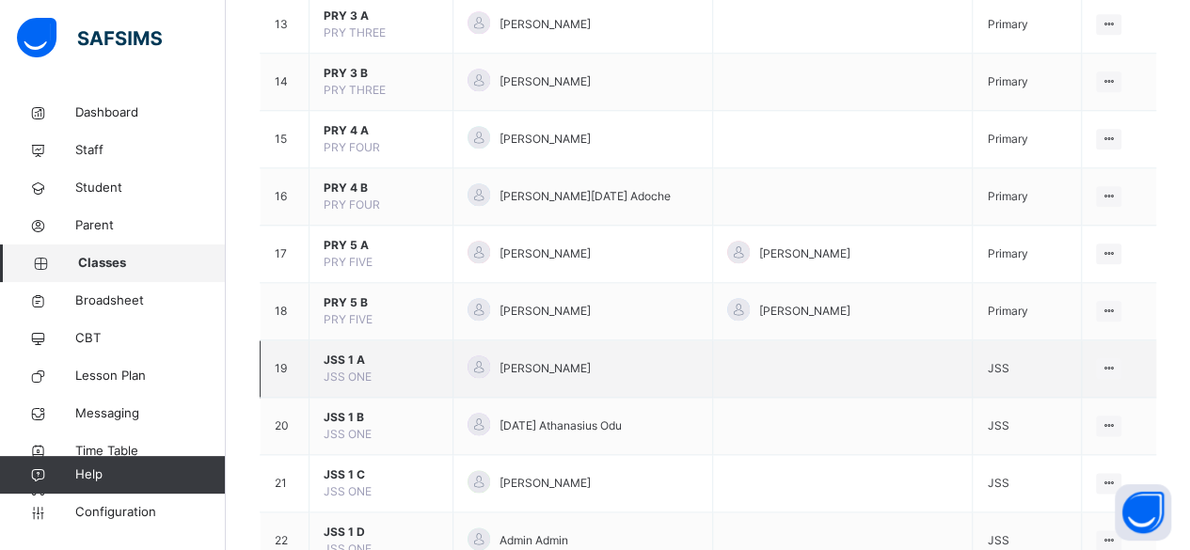
scroll to position [940, 0]
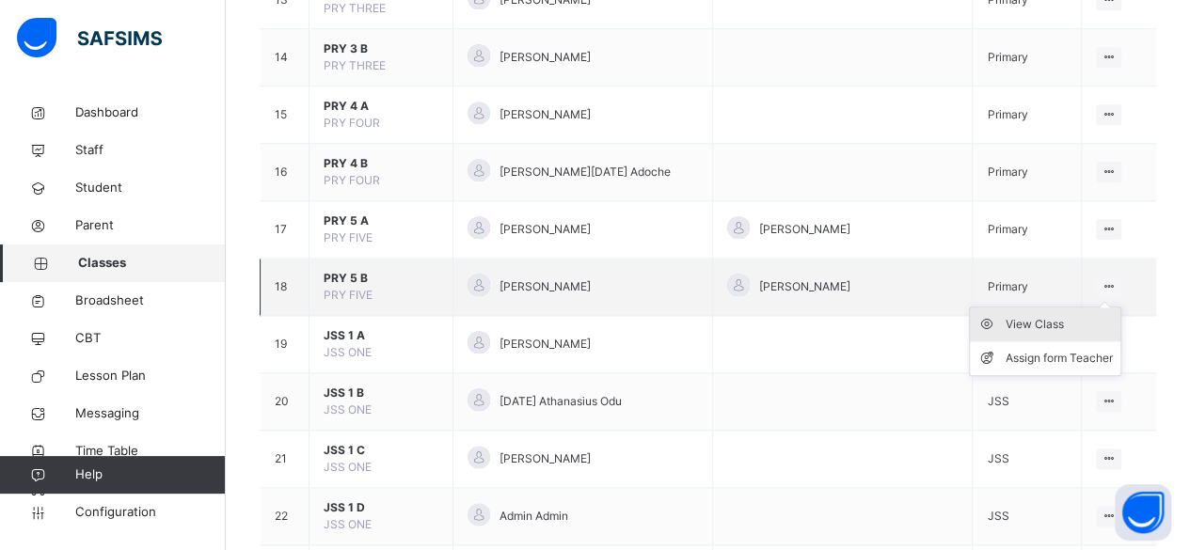
click at [1067, 322] on div "View Class" at bounding box center [1058, 324] width 107 height 19
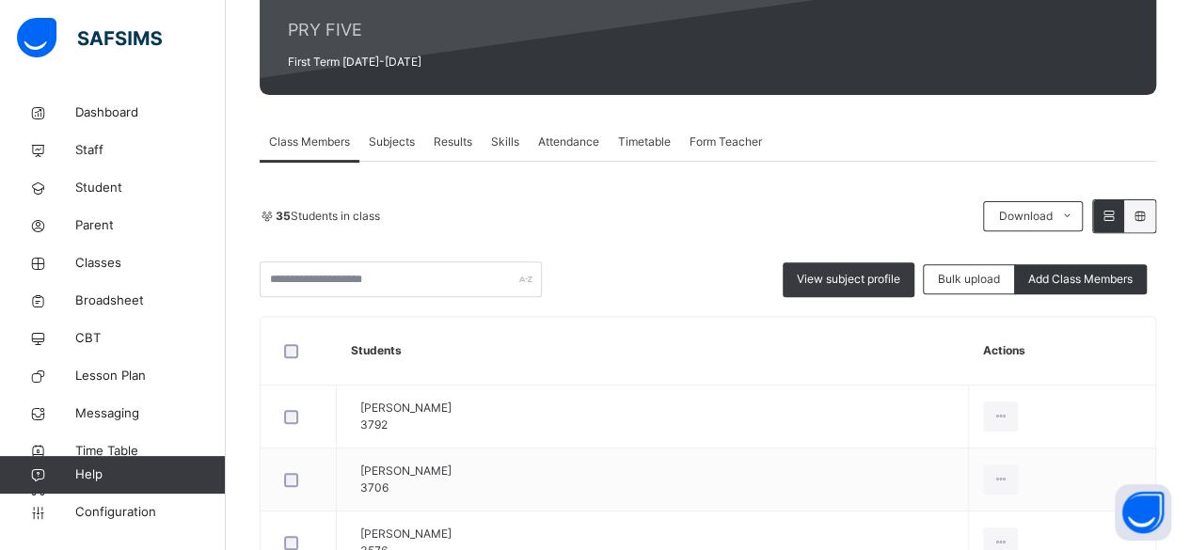
scroll to position [188, 0]
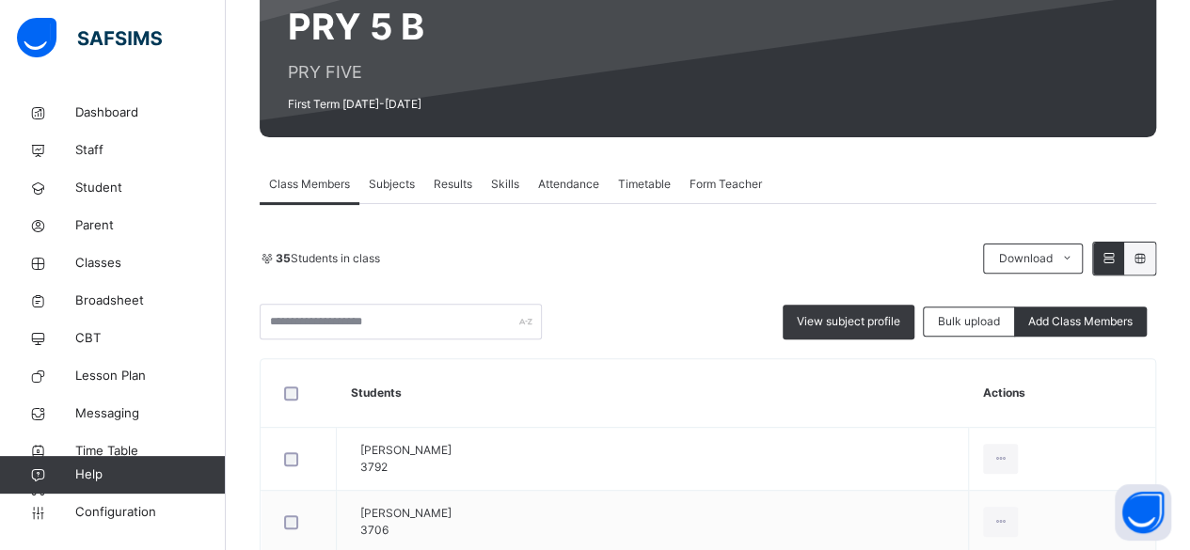
click at [378, 181] on span "Subjects" at bounding box center [392, 184] width 46 height 17
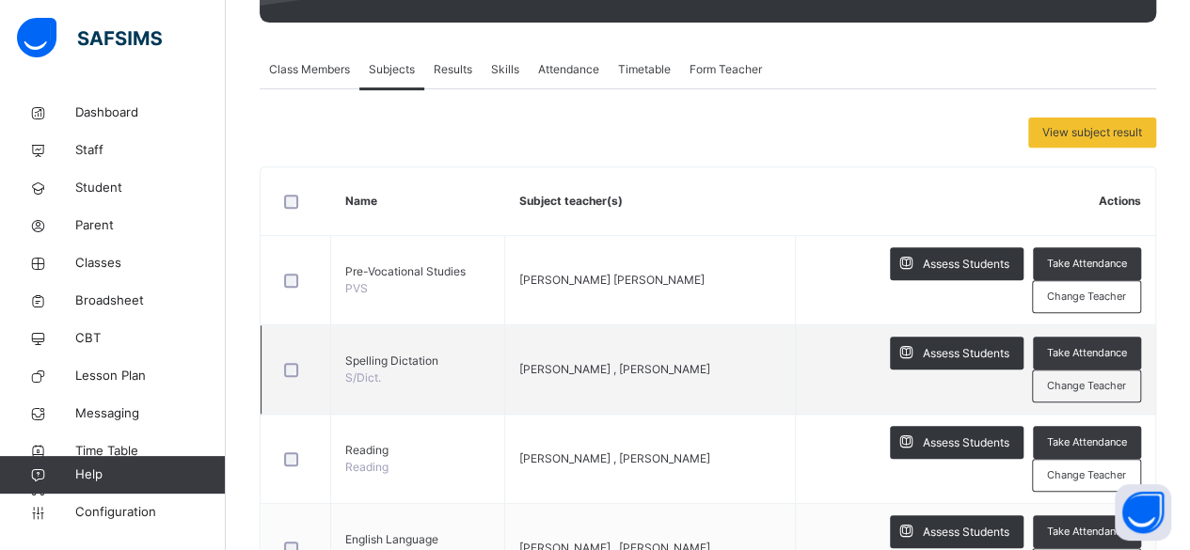
scroll to position [376, 0]
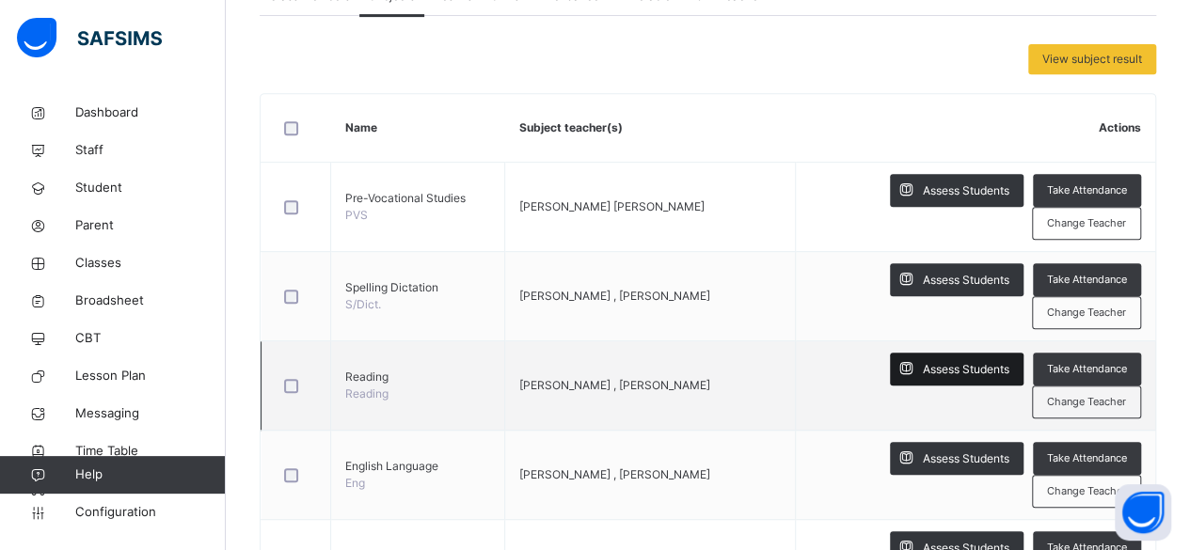
click at [944, 370] on span "Assess Students" at bounding box center [965, 369] width 87 height 17
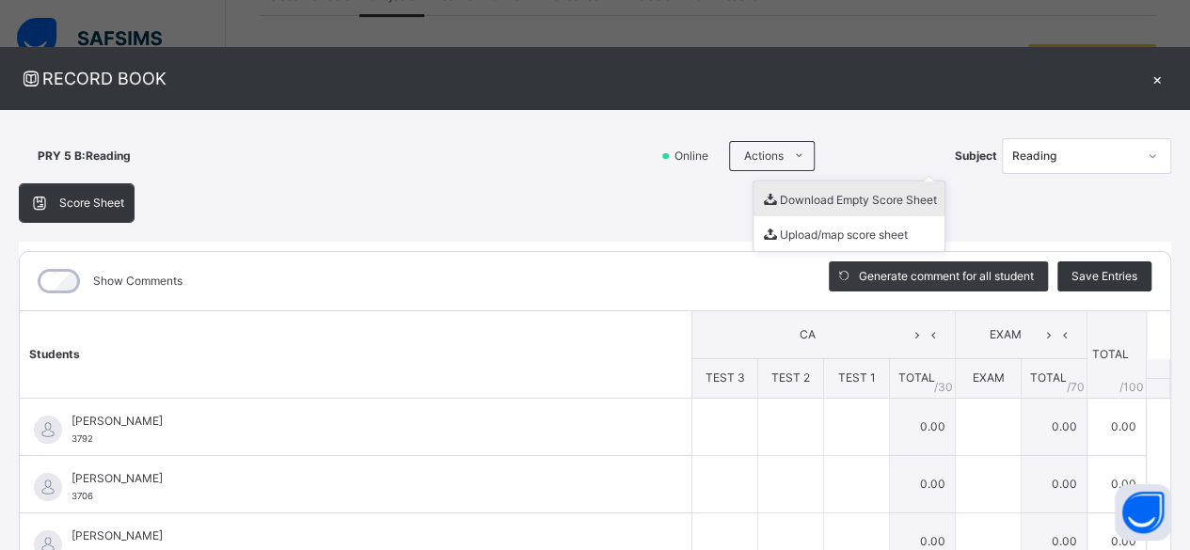
click at [797, 203] on li "Download Empty Score Sheet" at bounding box center [848, 198] width 191 height 35
